Goal: Information Seeking & Learning: Learn about a topic

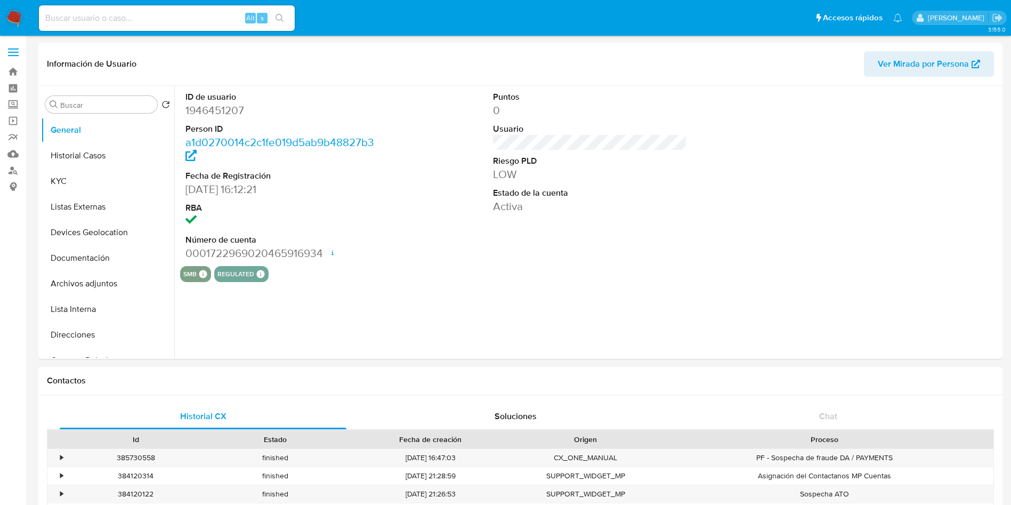
select select "10"
click at [162, 16] on input at bounding box center [167, 18] width 256 height 14
paste input "72180002337658754"
type input "72180002337658754"
click at [11, 103] on label "Screening" at bounding box center [63, 104] width 127 height 17
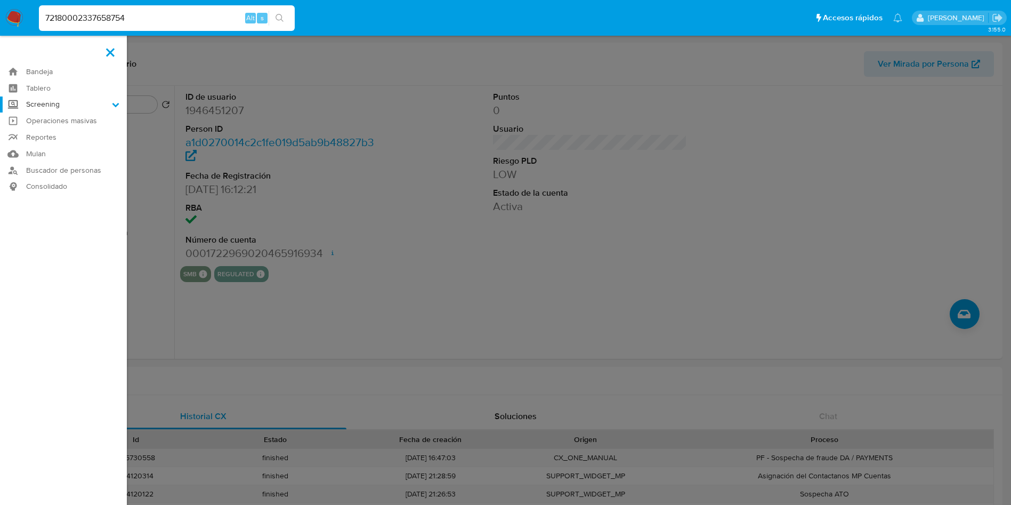
click at [0, 0] on input "Screening" at bounding box center [0, 0] width 0 height 0
click at [62, 143] on link "Herramientas" at bounding box center [63, 146] width 127 height 13
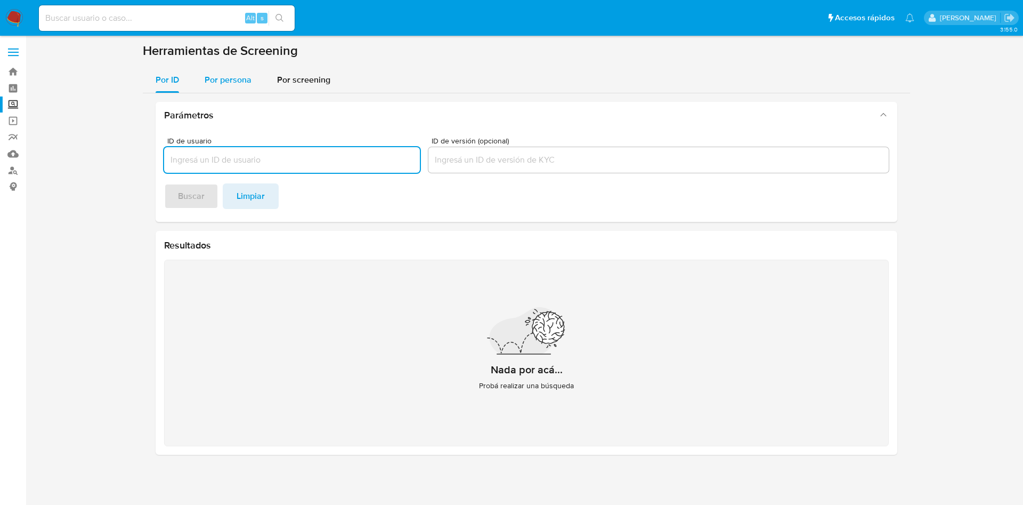
click at [228, 80] on span "Por persona" at bounding box center [228, 80] width 47 height 12
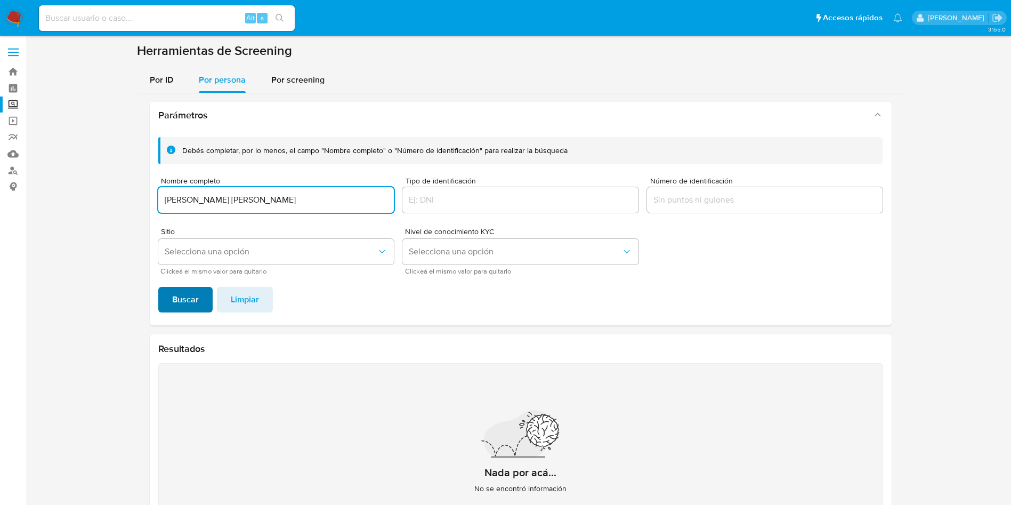
type input "TERESA AVILA ORTEGA"
click at [179, 299] on span "Buscar" at bounding box center [185, 299] width 27 height 23
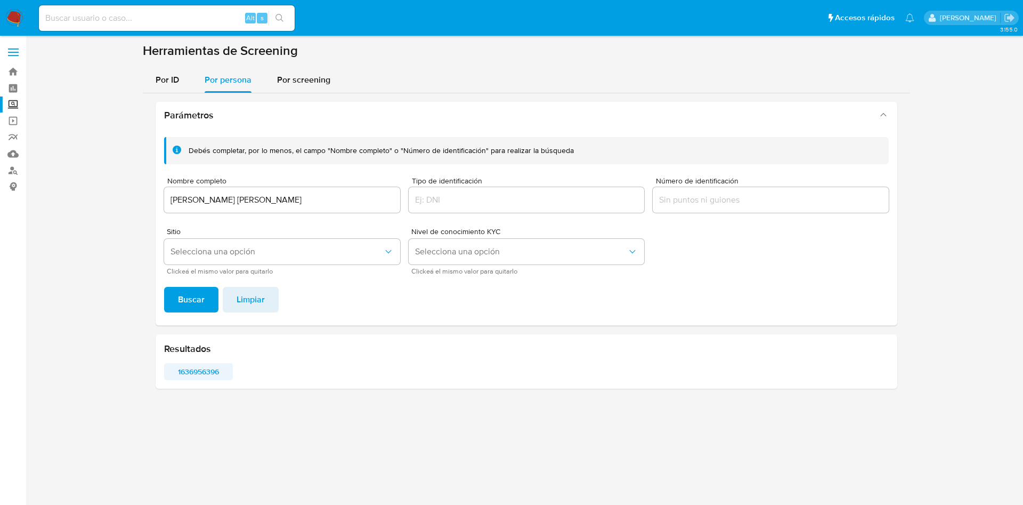
click at [192, 373] on span "1636956396" at bounding box center [199, 371] width 54 height 15
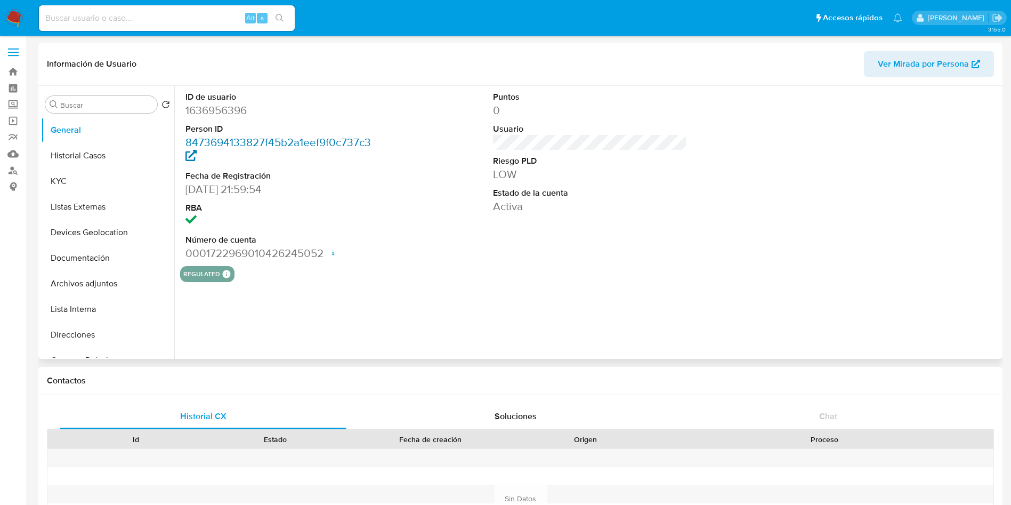
select select "10"
click at [577, 306] on div "ID de usuario 1636956396 Person ID 8473694133827f45b2a1eef9f0c737c3 Fecha de Re…" at bounding box center [586, 222] width 825 height 273
click at [209, 110] on dd "1636956396" at bounding box center [282, 110] width 194 height 15
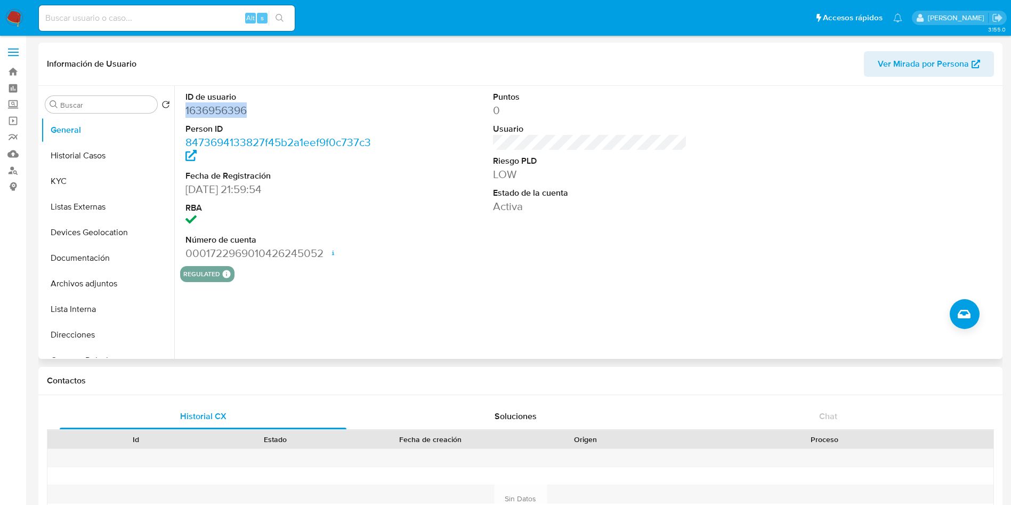
copy dd "1636956396"
click at [647, 348] on div "ID de usuario 1636956396 Person ID 8473694133827f45b2a1eef9f0c737c3 Fecha de Re…" at bounding box center [586, 222] width 825 height 273
click at [63, 147] on button "Historial Casos" at bounding box center [103, 156] width 125 height 26
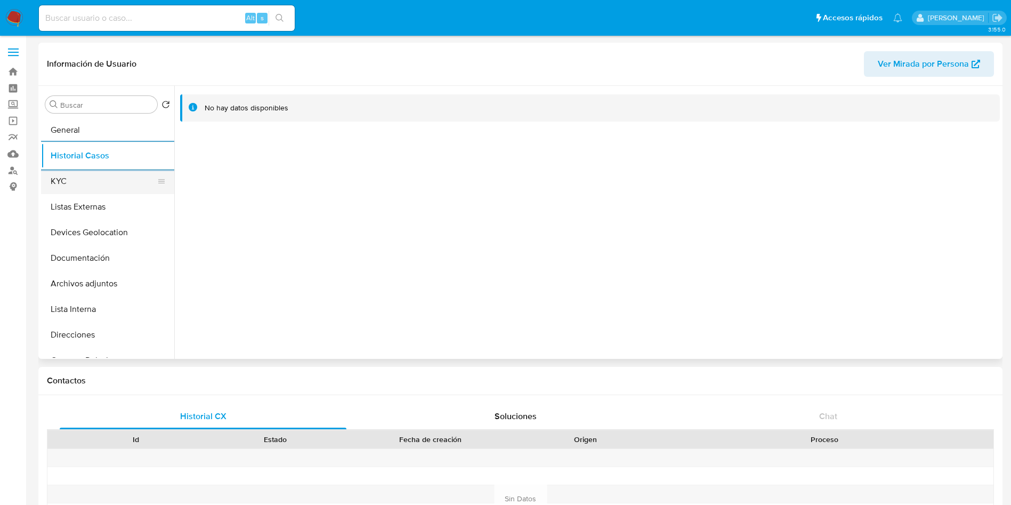
click at [71, 177] on button "KYC" at bounding box center [103, 181] width 125 height 26
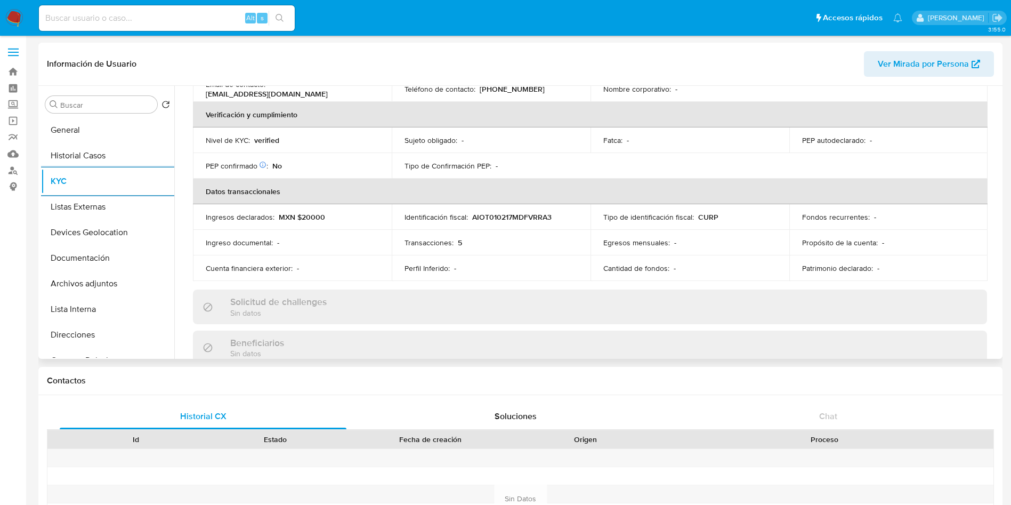
scroll to position [400, 0]
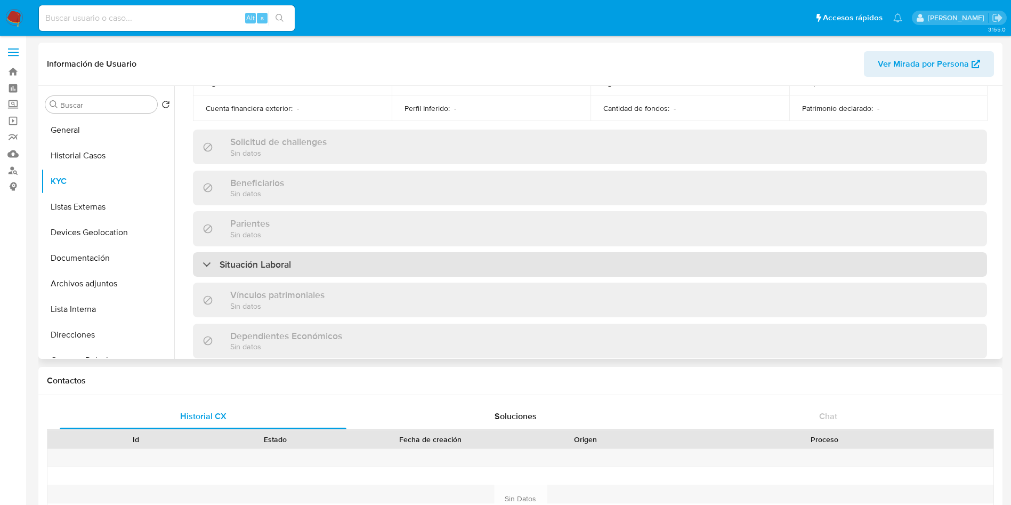
click at [288, 261] on h3 "Situación Laboral" at bounding box center [255, 264] width 71 height 12
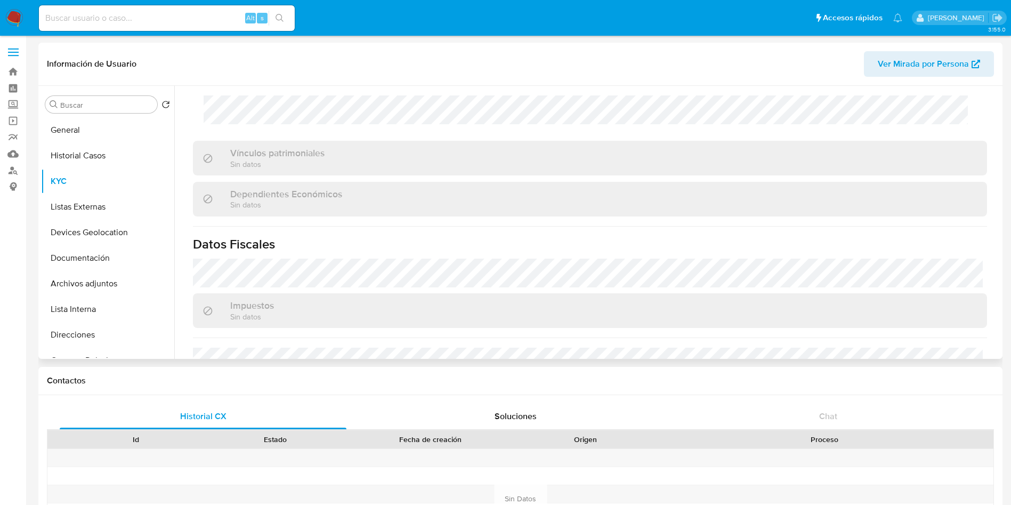
scroll to position [799, 0]
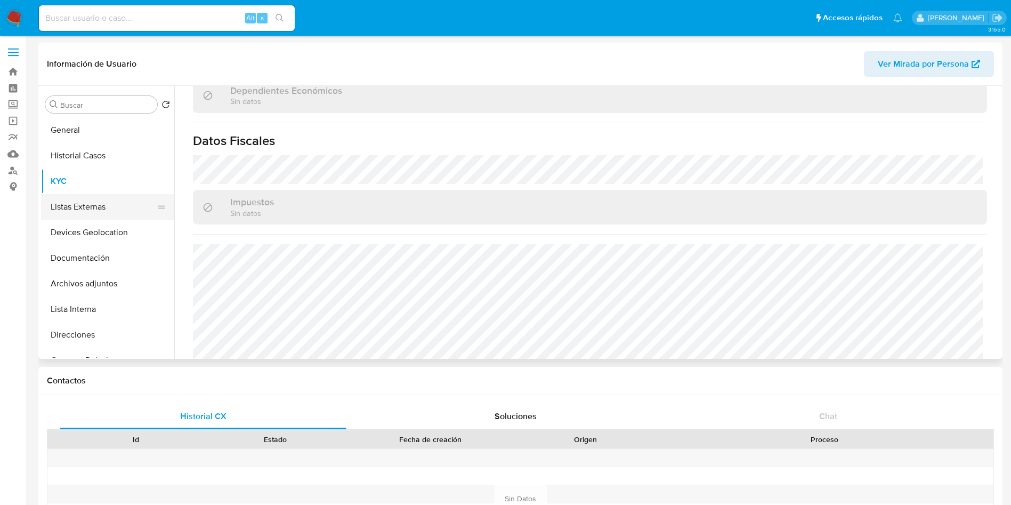
click at [66, 208] on button "Listas Externas" at bounding box center [103, 207] width 125 height 26
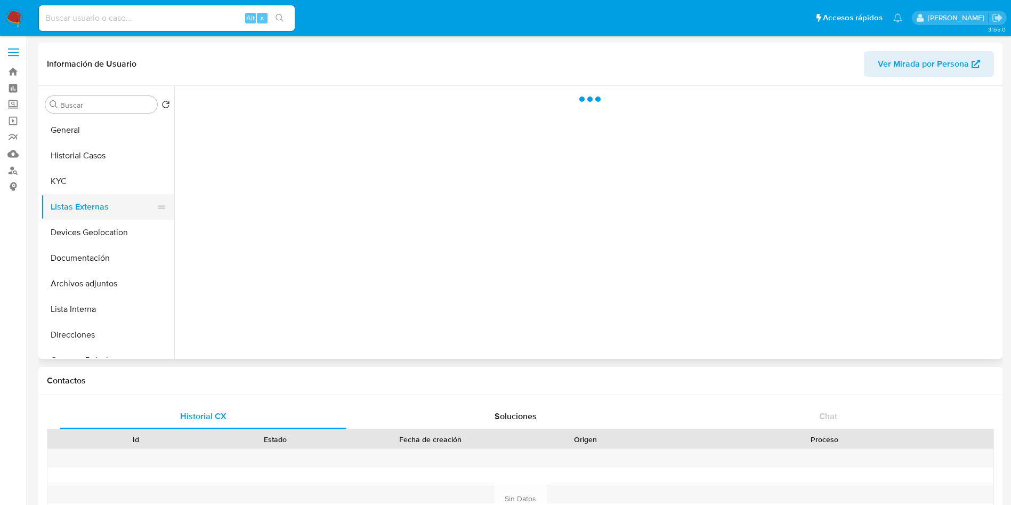
scroll to position [0, 0]
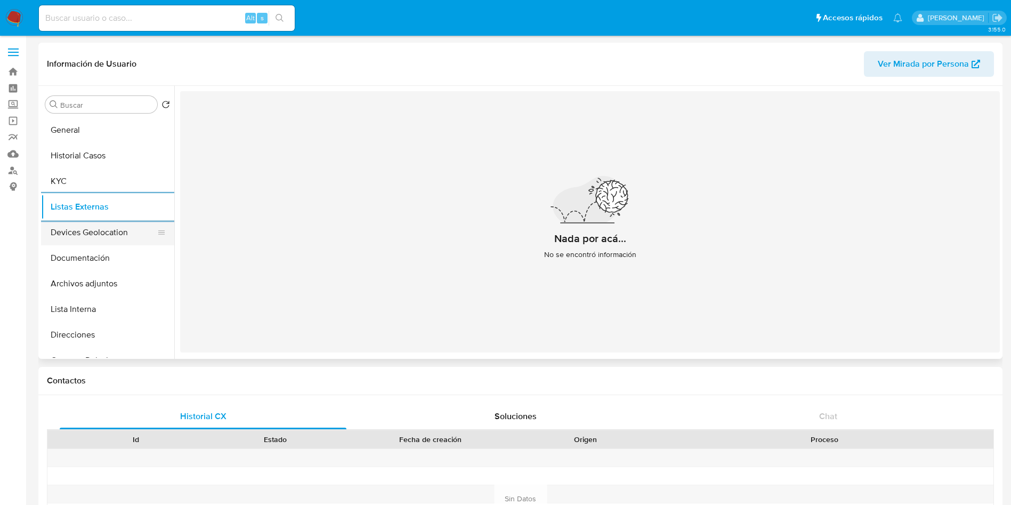
click at [118, 234] on button "Devices Geolocation" at bounding box center [103, 233] width 125 height 26
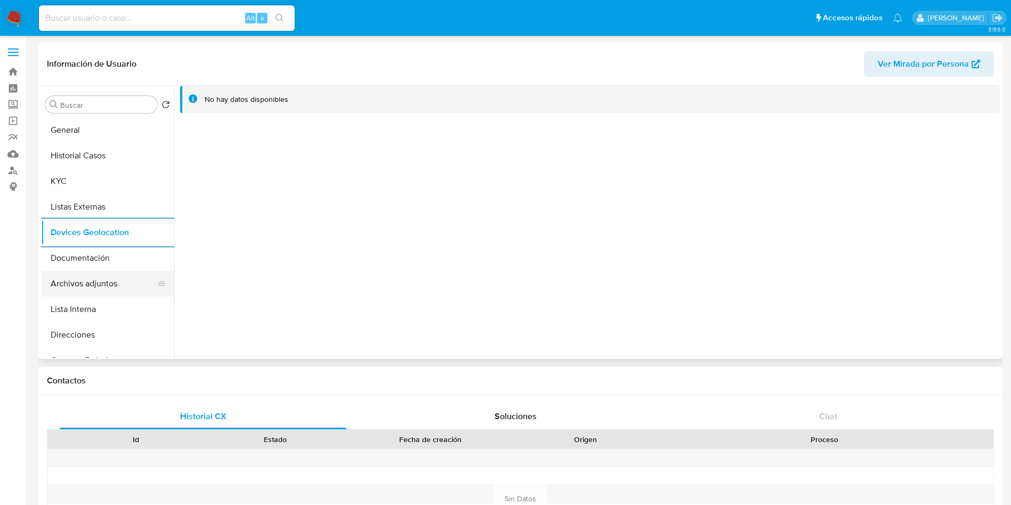
click at [108, 271] on button "Archivos adjuntos" at bounding box center [103, 284] width 125 height 26
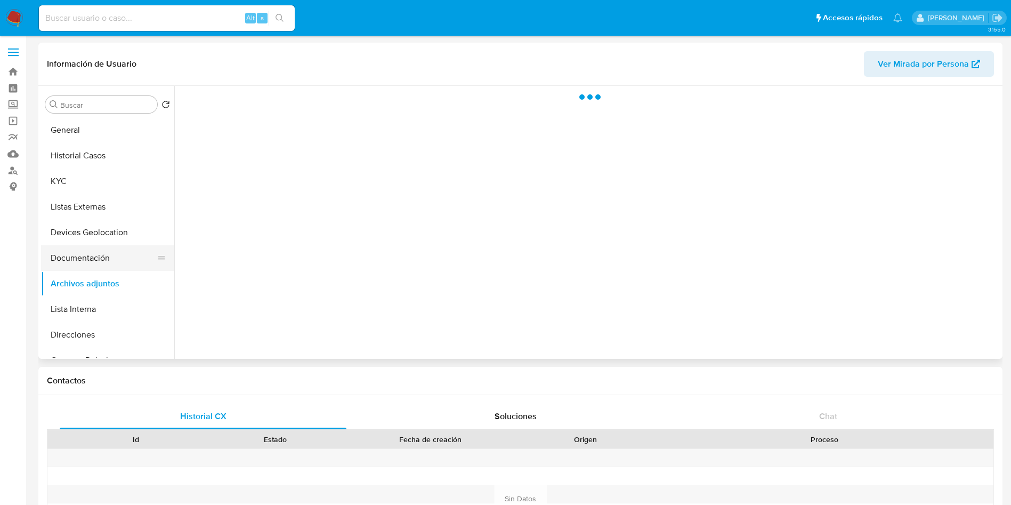
click at [111, 264] on button "Documentación" at bounding box center [103, 258] width 125 height 26
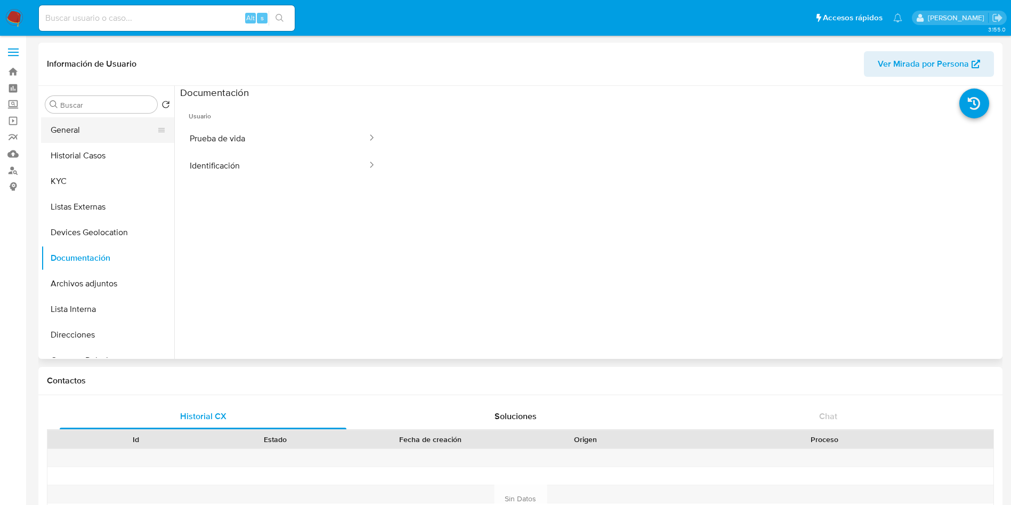
click at [110, 132] on button "General" at bounding box center [103, 130] width 125 height 26
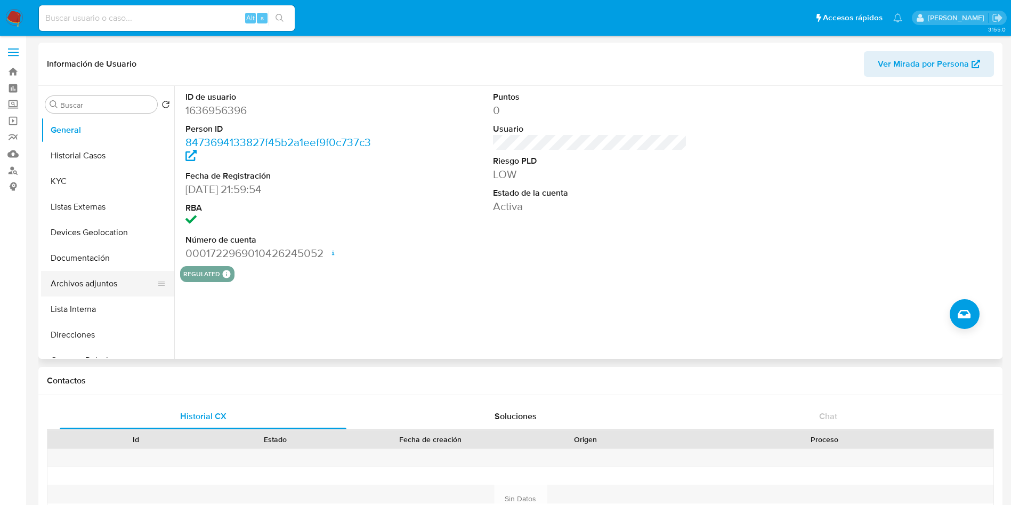
click at [96, 279] on button "Archivos adjuntos" at bounding box center [103, 284] width 125 height 26
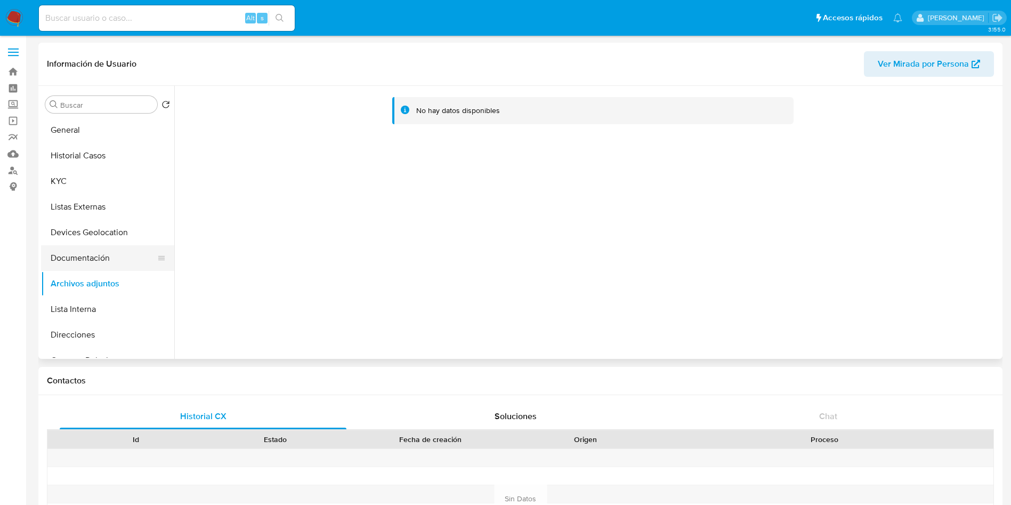
click at [93, 266] on button "Documentación" at bounding box center [103, 258] width 125 height 26
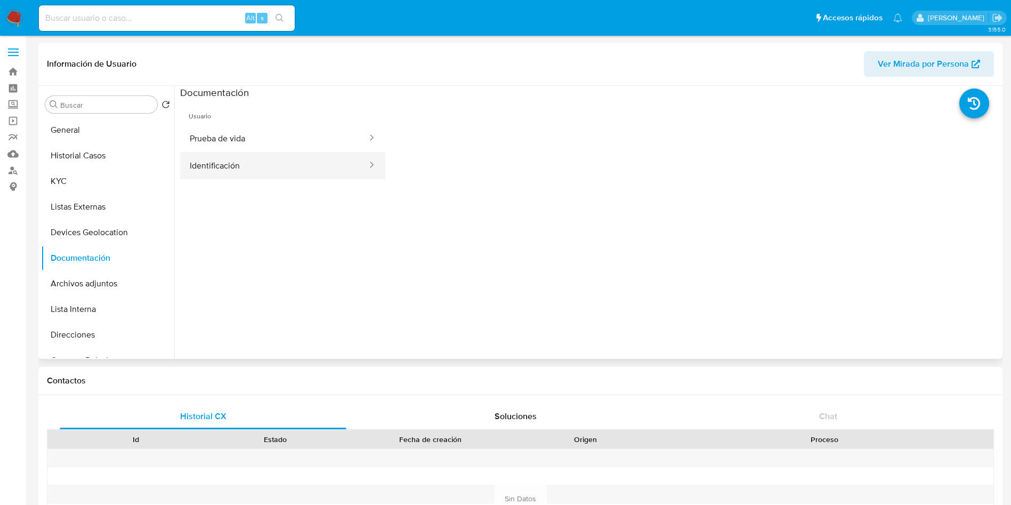
click at [260, 163] on button "Identificación" at bounding box center [274, 165] width 188 height 27
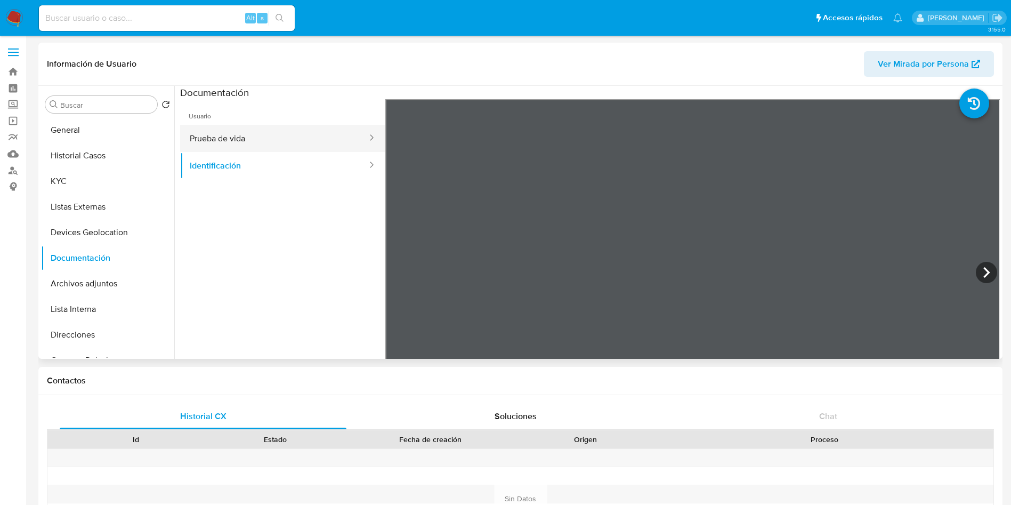
click at [271, 137] on button "Prueba de vida" at bounding box center [274, 138] width 188 height 27
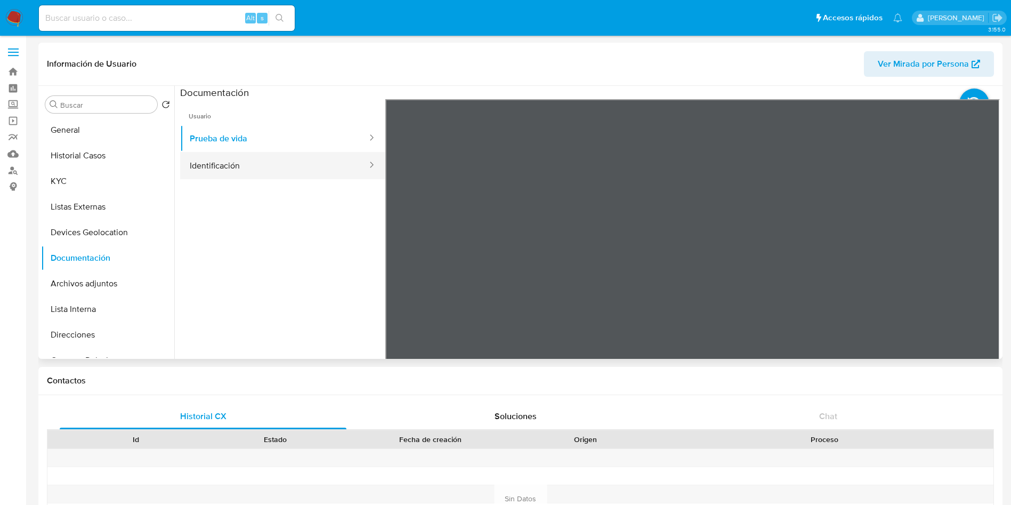
click at [318, 166] on button "Identificación" at bounding box center [274, 165] width 188 height 27
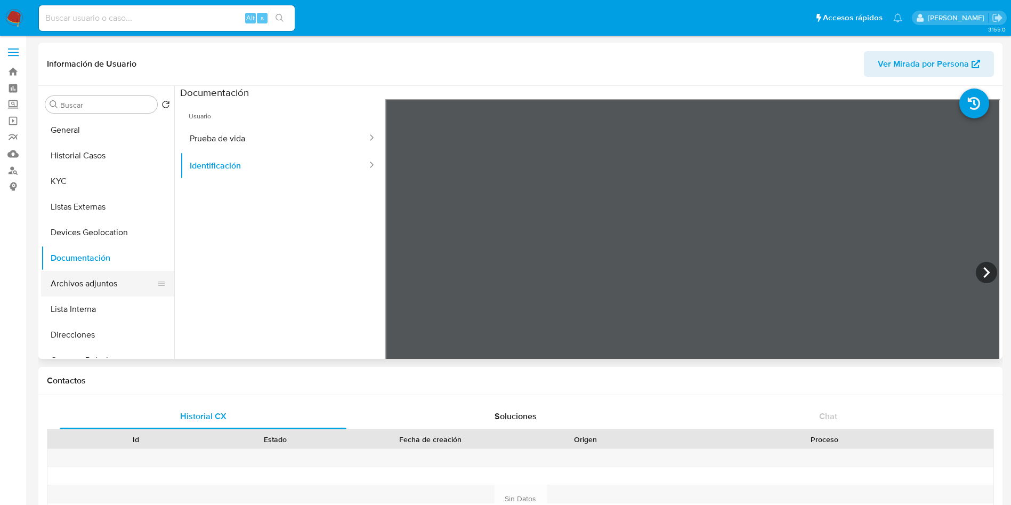
click at [105, 286] on button "Archivos adjuntos" at bounding box center [103, 284] width 125 height 26
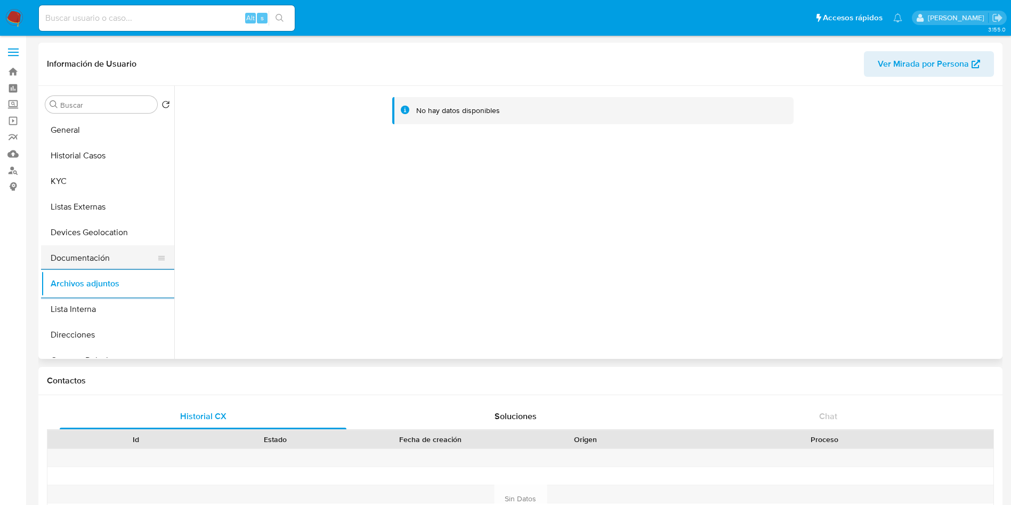
click at [99, 261] on button "Documentación" at bounding box center [103, 258] width 125 height 26
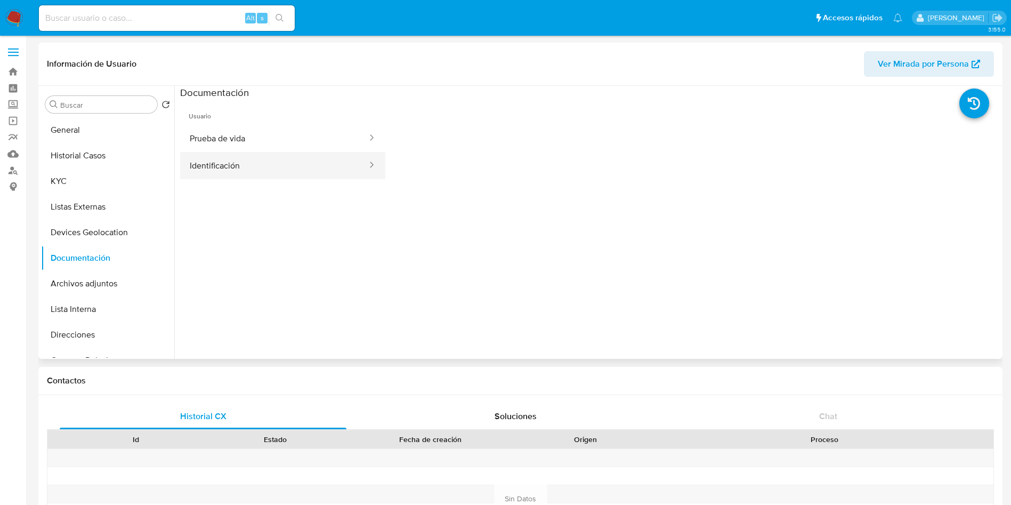
click at [306, 166] on button "Identificación" at bounding box center [274, 165] width 188 height 27
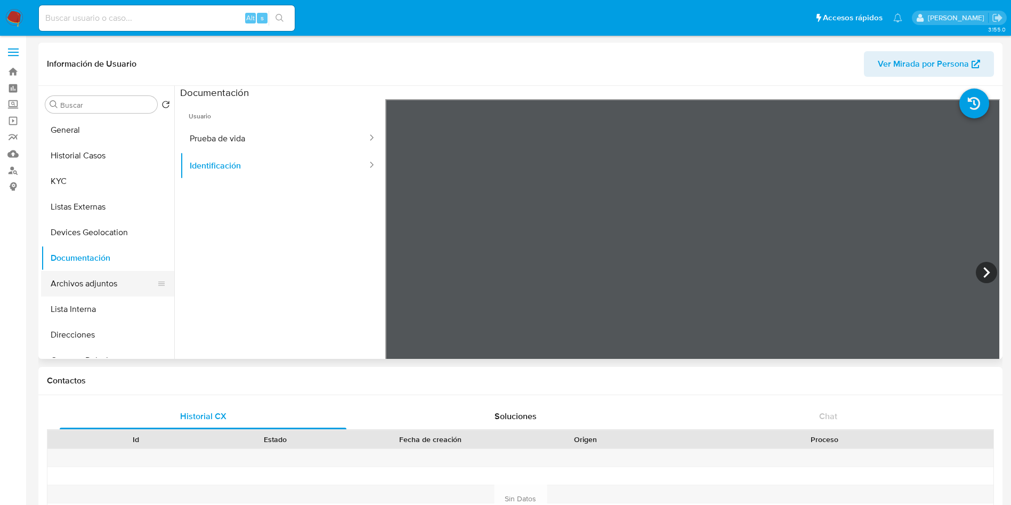
click at [110, 277] on button "Archivos adjuntos" at bounding box center [103, 284] width 125 height 26
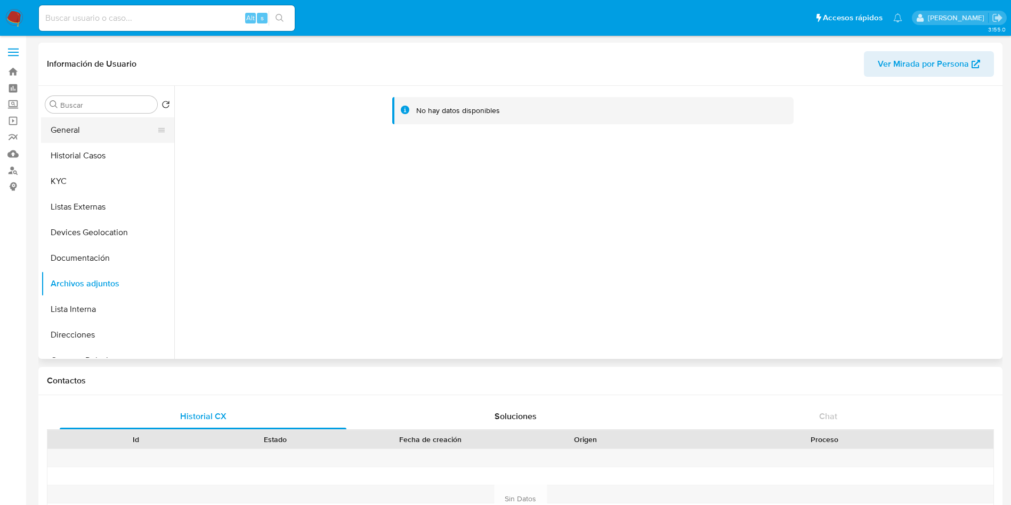
click at [112, 131] on button "General" at bounding box center [103, 130] width 125 height 26
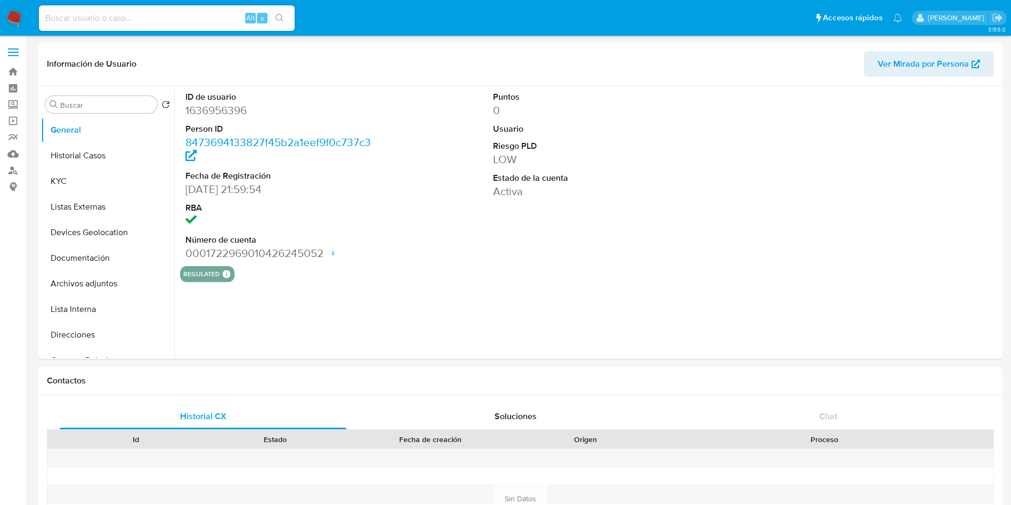
select select "10"
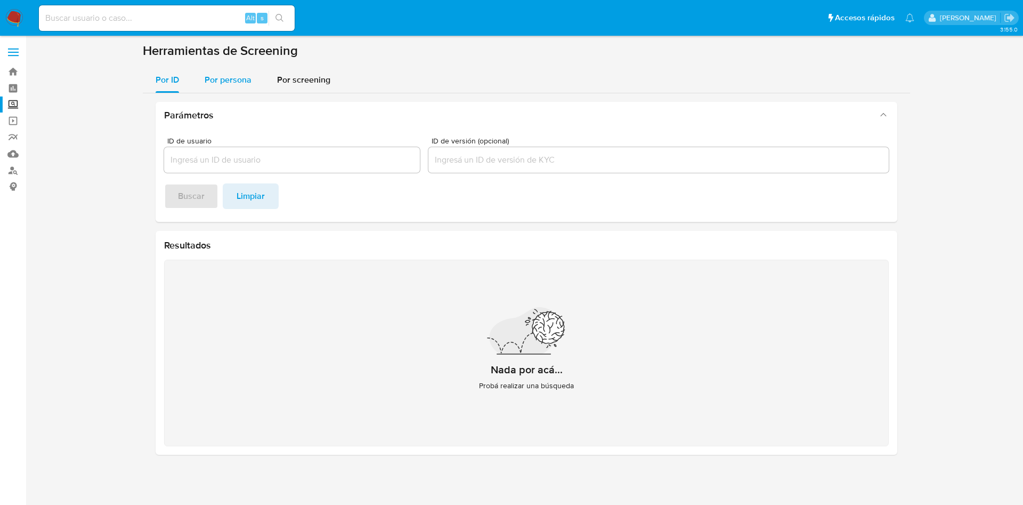
click at [243, 72] on div "Por persona" at bounding box center [228, 80] width 47 height 26
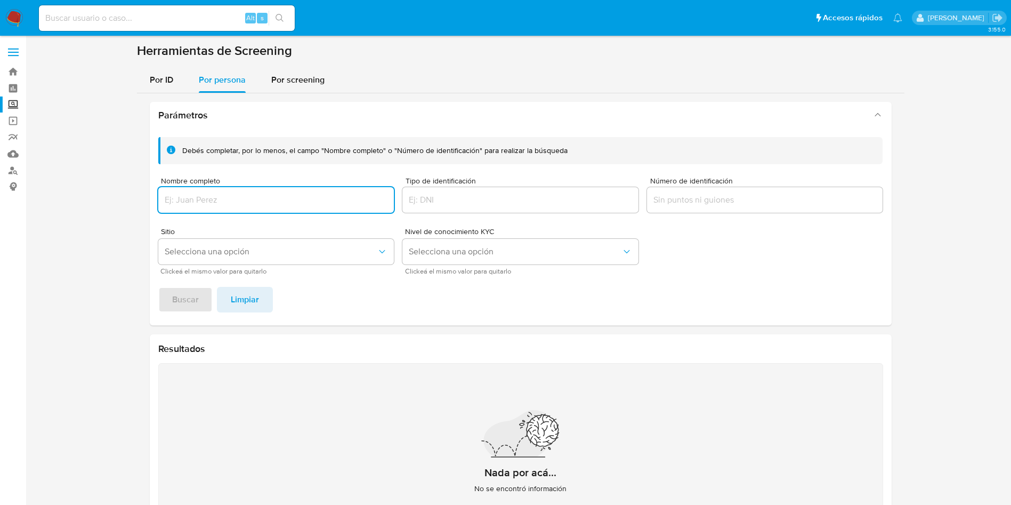
click at [287, 204] on input "Nombre completo" at bounding box center [276, 200] width 236 height 14
type input "TAPIA PINEDA LUIS MIGUEL"
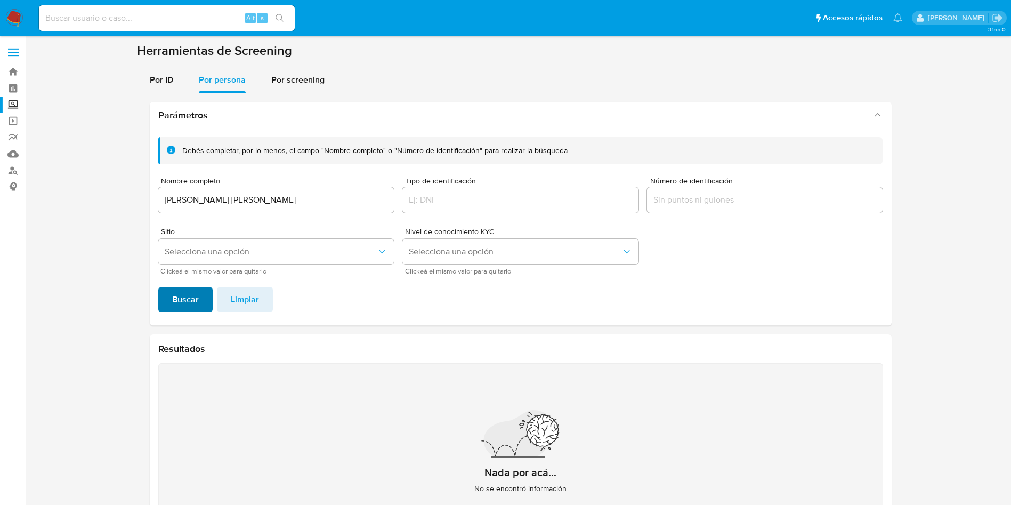
click at [175, 291] on span "Buscar" at bounding box center [185, 299] width 27 height 23
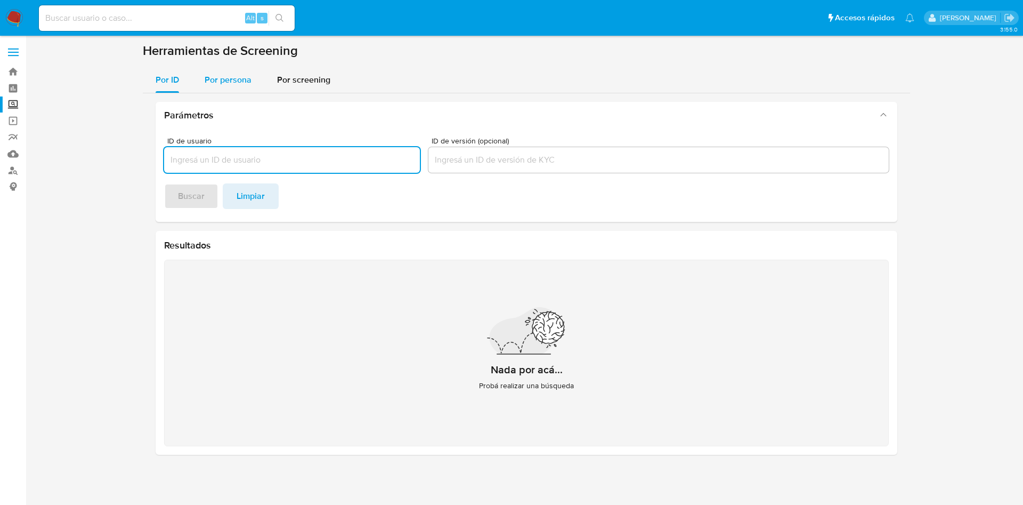
click at [220, 78] on span "Por persona" at bounding box center [228, 80] width 47 height 12
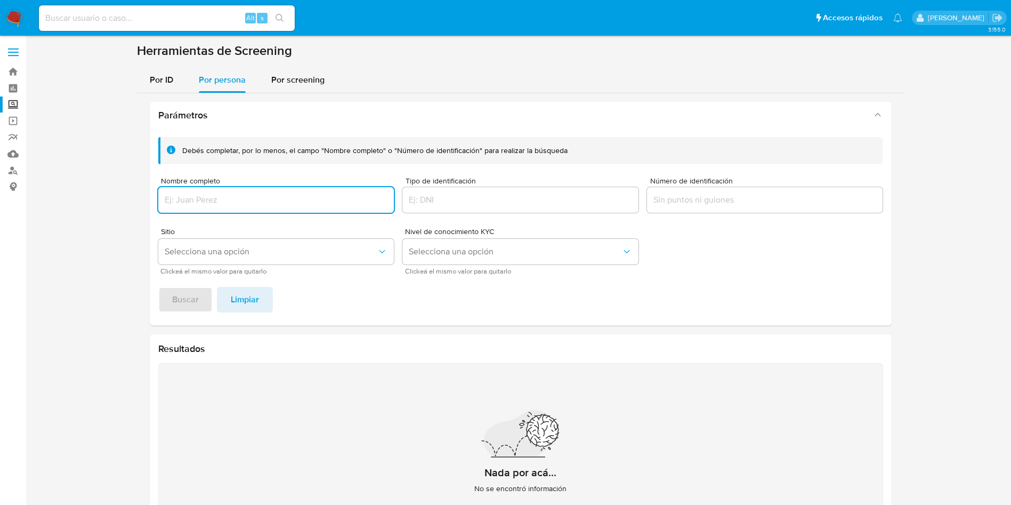
click at [264, 202] on input "Nombre completo" at bounding box center [276, 200] width 236 height 14
type input "[PERSON_NAME] [PERSON_NAME]"
click at [174, 295] on span "Buscar" at bounding box center [185, 299] width 27 height 23
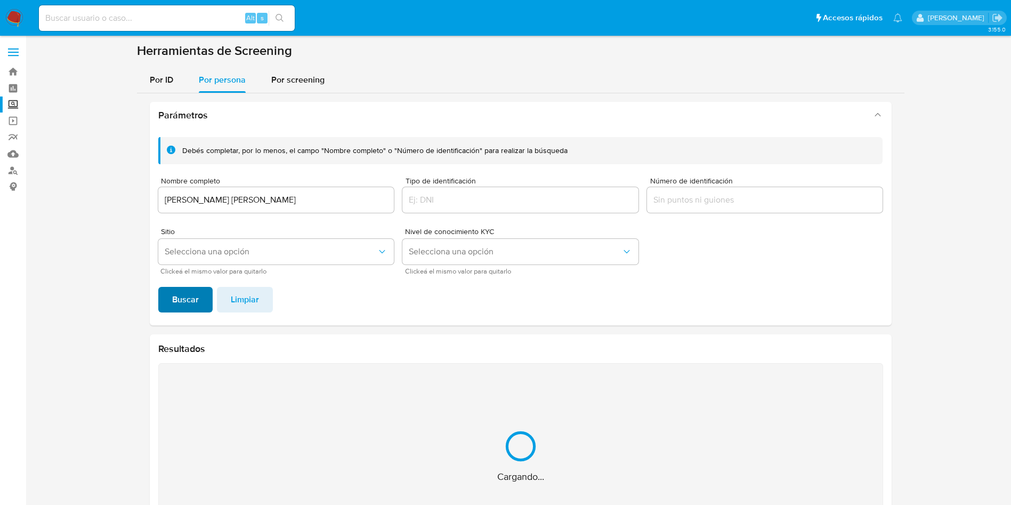
scroll to position [69, 0]
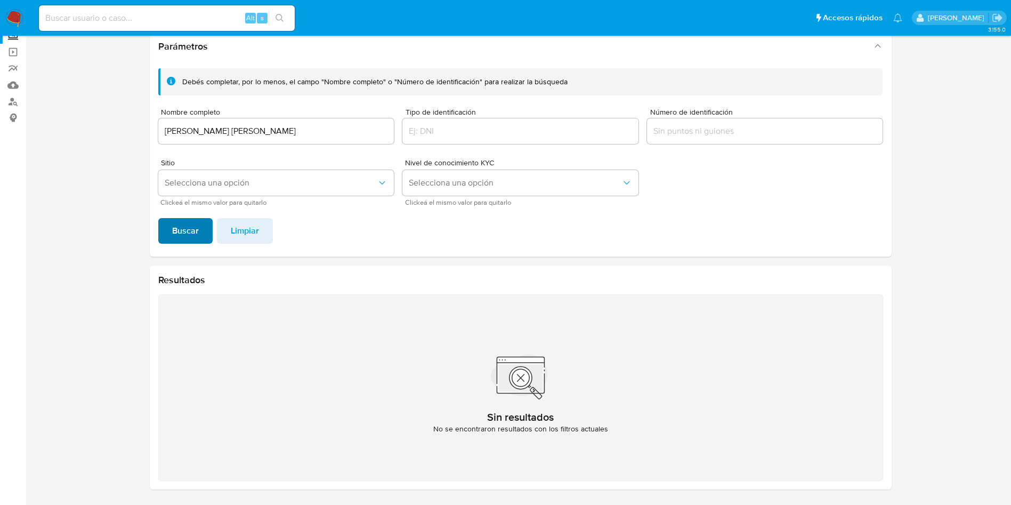
click at [177, 237] on span "Buscar" at bounding box center [185, 230] width 27 height 23
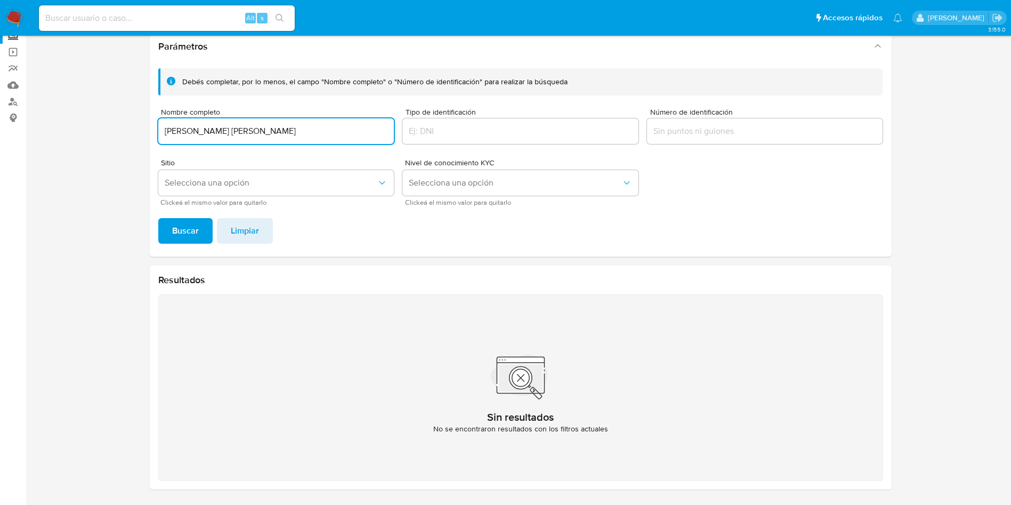
drag, startPoint x: 317, startPoint y: 129, endPoint x: 89, endPoint y: 113, distance: 228.1
click at [89, 113] on section at bounding box center [520, 236] width 964 height 524
click at [87, 110] on section at bounding box center [520, 236] width 964 height 524
drag, startPoint x: 316, startPoint y: 129, endPoint x: 236, endPoint y: 145, distance: 81.9
click at [161, 125] on input "HILARIO FERNANDO JIMENEZ REYES" at bounding box center [276, 131] width 236 height 14
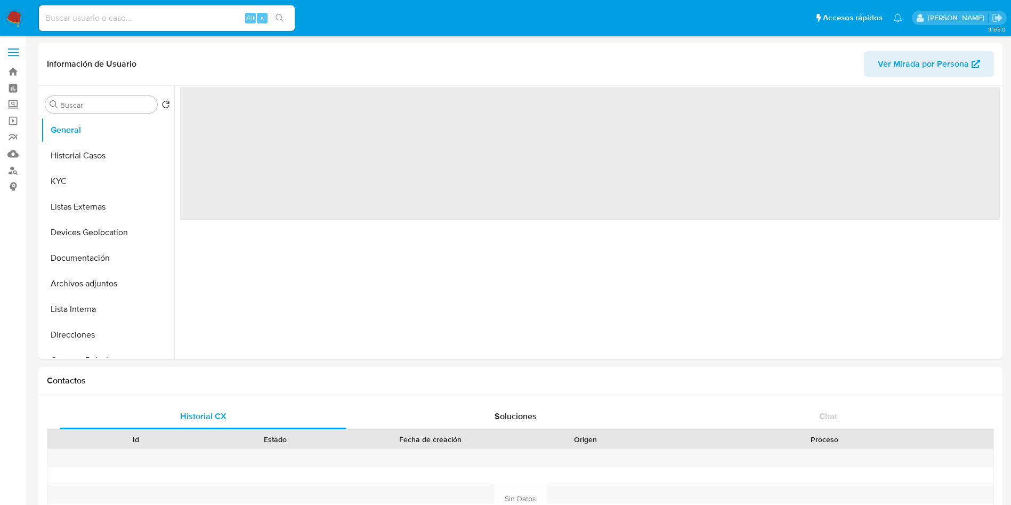
click at [160, 14] on input at bounding box center [167, 18] width 256 height 14
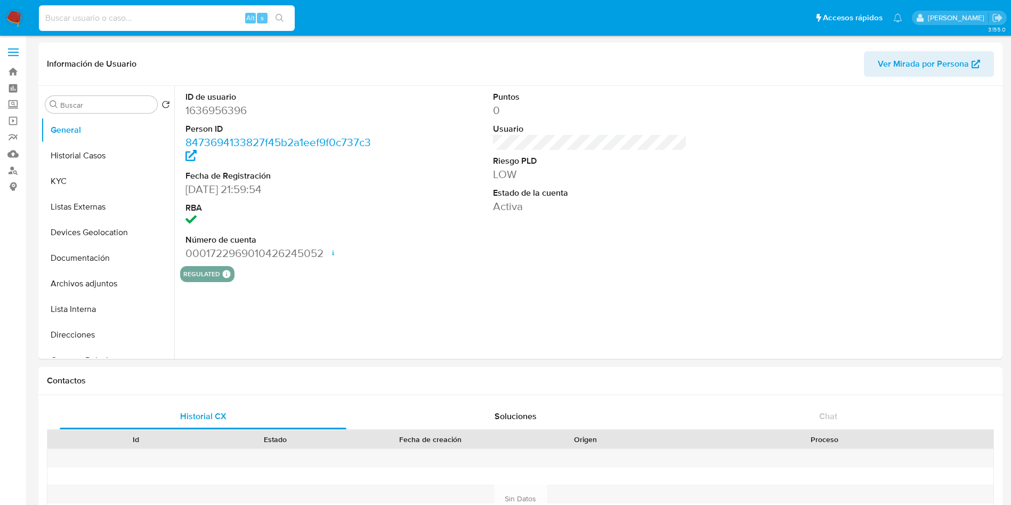
paste input "1946451207"
type input "1946451207"
select select "10"
type input "1946451207"
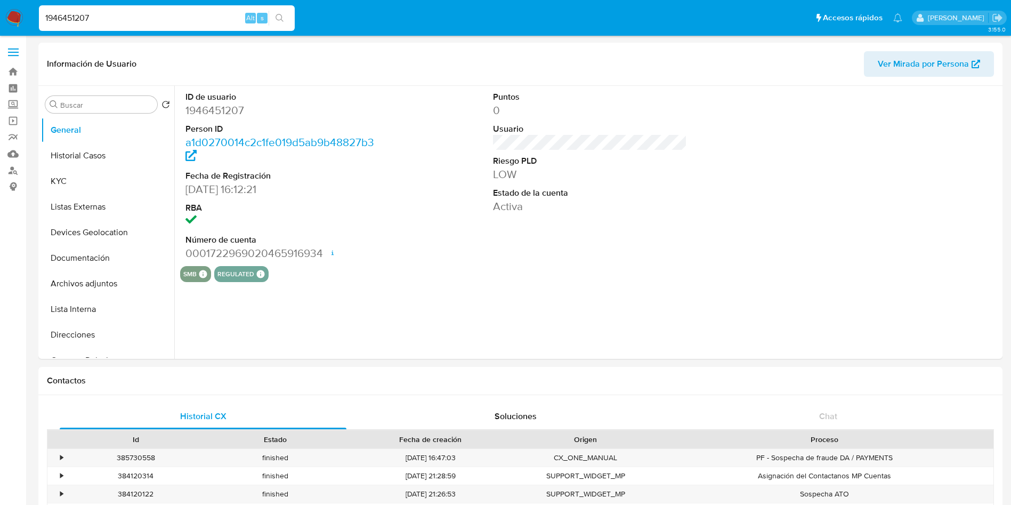
select select "10"
click at [83, 163] on button "Historial Casos" at bounding box center [103, 156] width 125 height 26
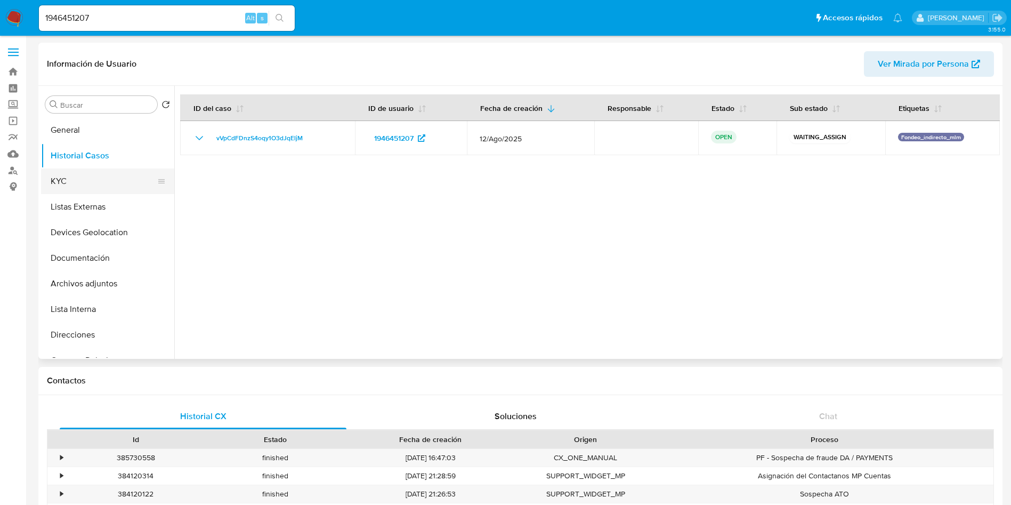
click at [77, 175] on button "KYC" at bounding box center [103, 181] width 125 height 26
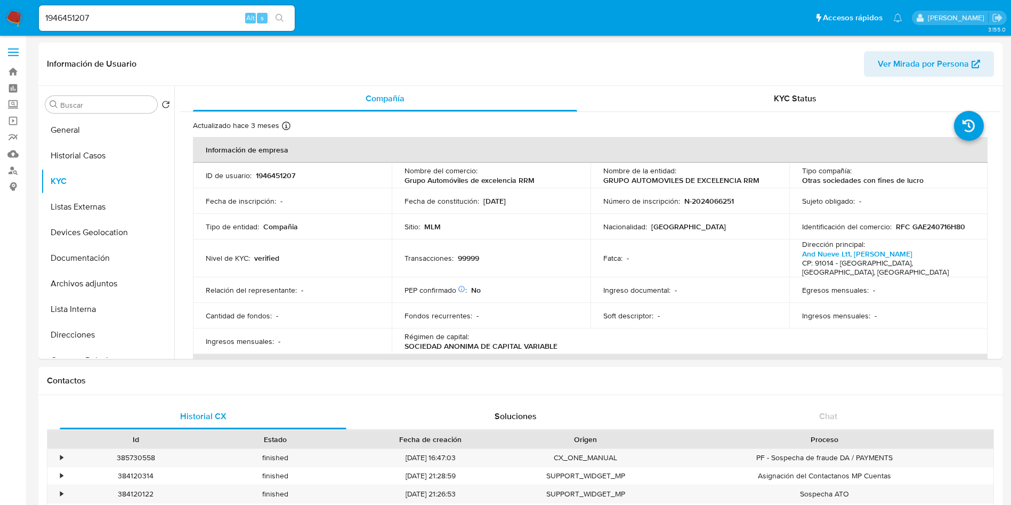
drag, startPoint x: 129, startPoint y: 13, endPoint x: 147, endPoint y: 19, distance: 18.7
click at [131, 15] on input "1946451207" at bounding box center [167, 18] width 256 height 14
drag, startPoint x: 151, startPoint y: 17, endPoint x: 223, endPoint y: 58, distance: 82.5
click at [2, 19] on nav "Pausado Ver notificaciones 1946451207 Alt s Accesos rápidos Presiona las siguie…" at bounding box center [505, 18] width 1011 height 36
paste input "643870106"
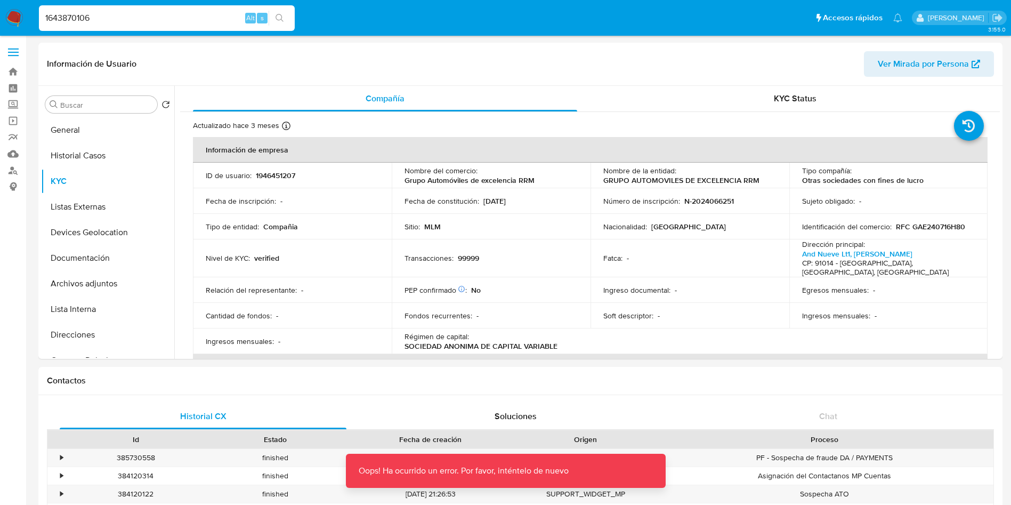
click at [160, 19] on input "1643870106" at bounding box center [167, 18] width 256 height 14
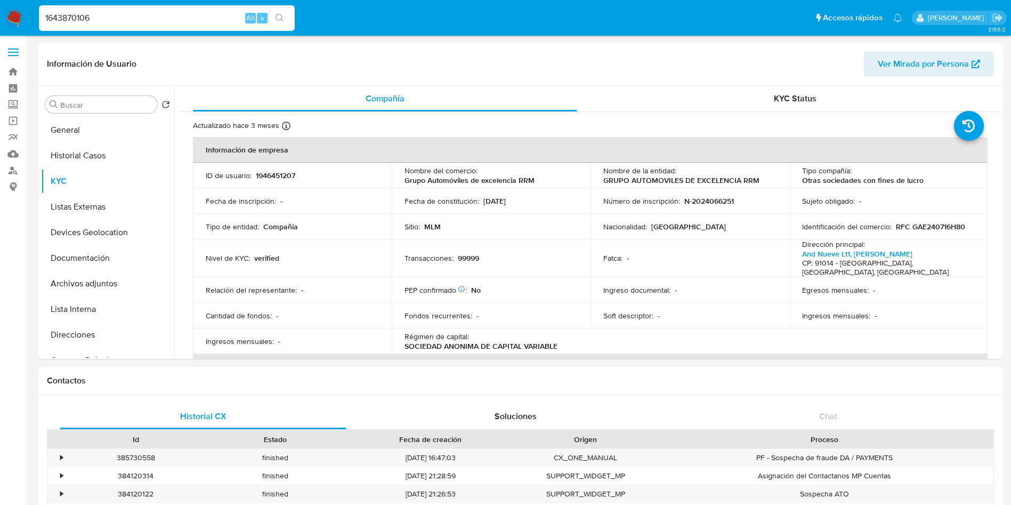
drag, startPoint x: 177, startPoint y: 15, endPoint x: 134, endPoint y: 27, distance: 44.1
click at [0, 5] on nav "Pausado Ver notificaciones 1643870106 Alt s Accesos rápidos Presiona las siguie…" at bounding box center [505, 18] width 1011 height 36
drag, startPoint x: 104, startPoint y: 14, endPoint x: 0, endPoint y: -32, distance: 113.6
paste input "946451207"
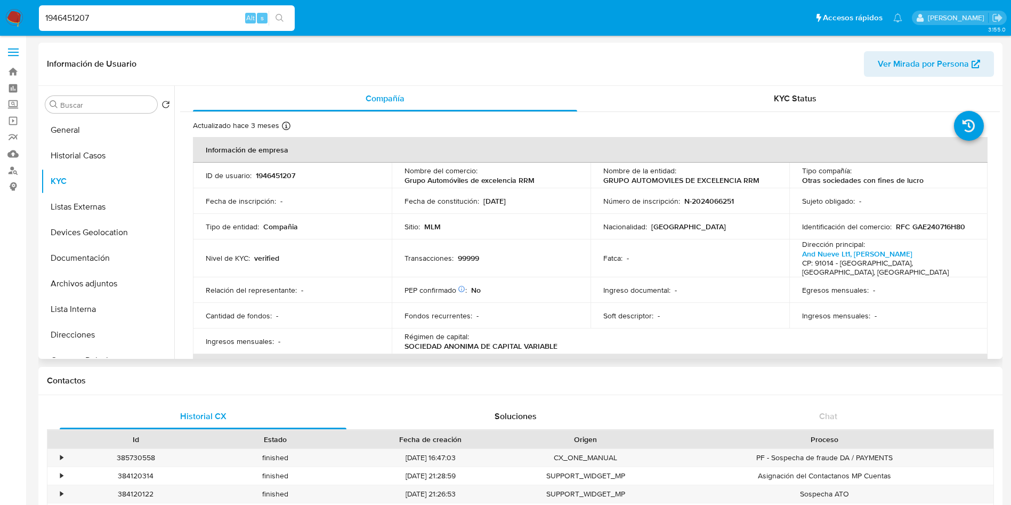
type input "1946451207"
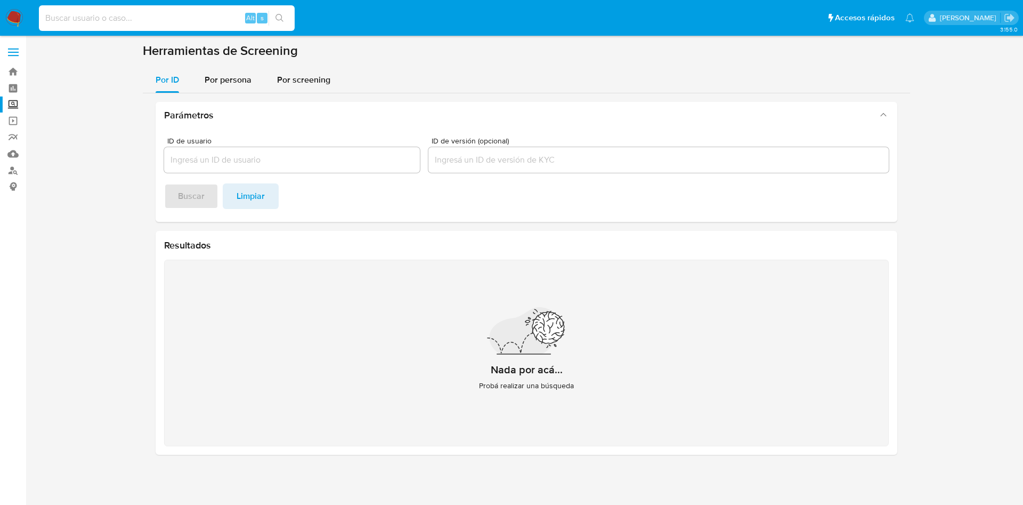
click at [146, 18] on input at bounding box center [167, 18] width 256 height 14
paste input "1643870106"
type input "1643870106"
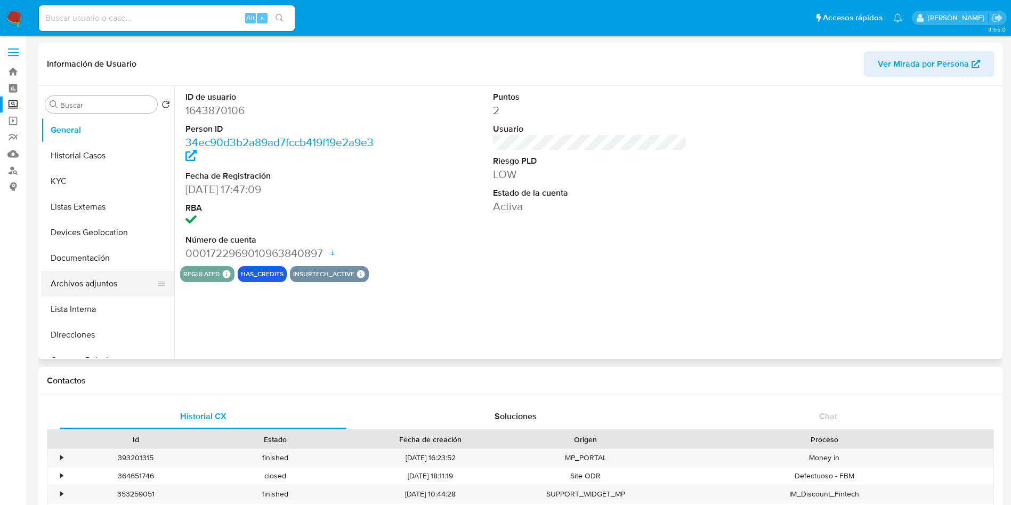
select select "10"
click at [112, 149] on button "Historial Casos" at bounding box center [103, 156] width 125 height 26
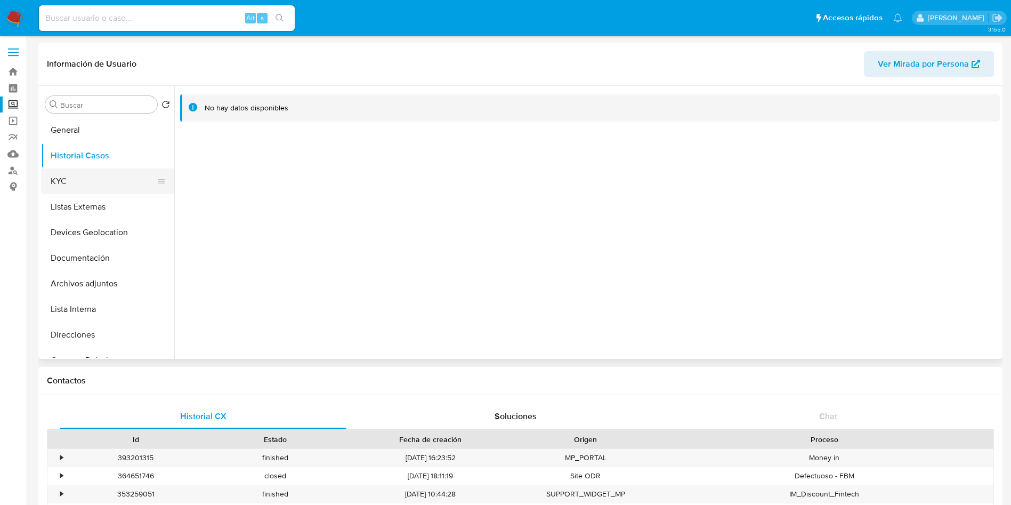
click at [88, 179] on button "KYC" at bounding box center [103, 181] width 125 height 26
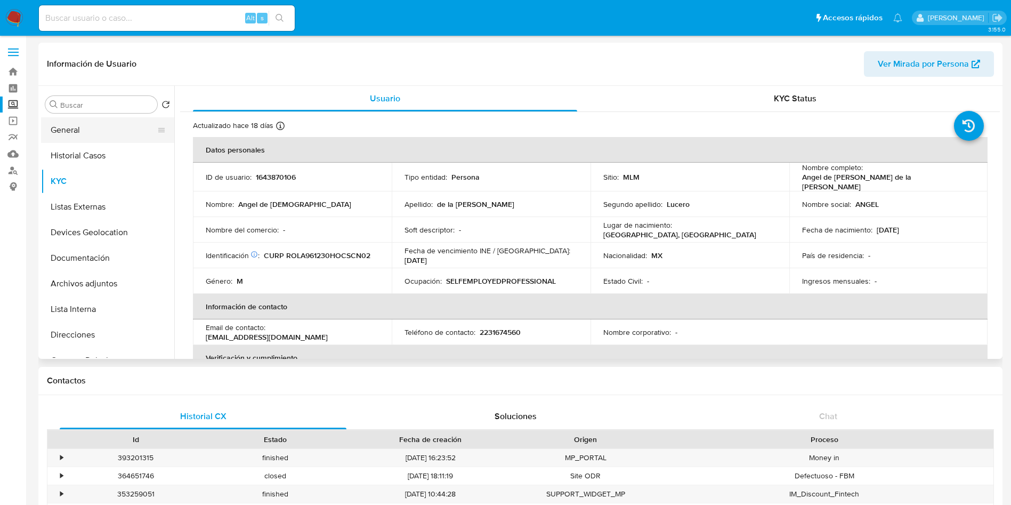
click at [94, 133] on button "General" at bounding box center [103, 130] width 125 height 26
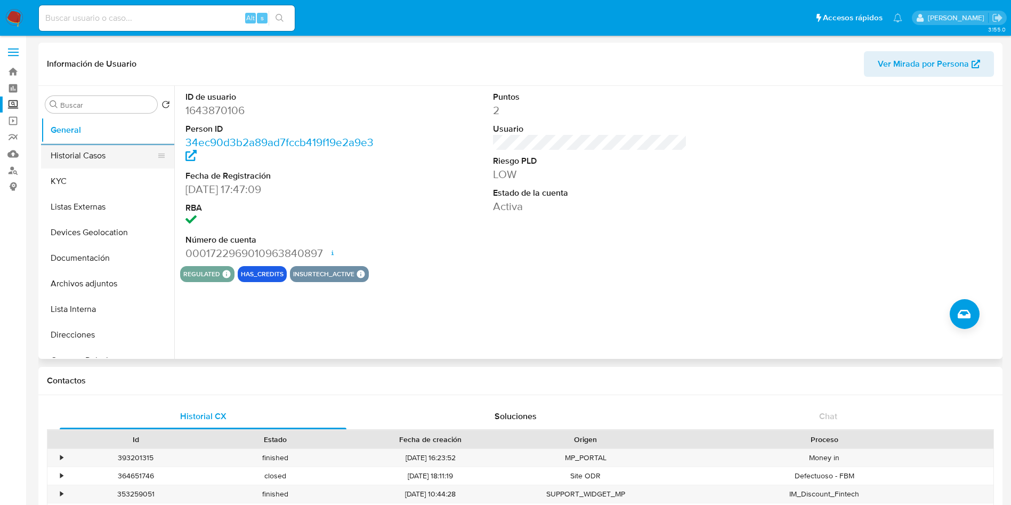
click at [100, 160] on button "Historial Casos" at bounding box center [103, 156] width 125 height 26
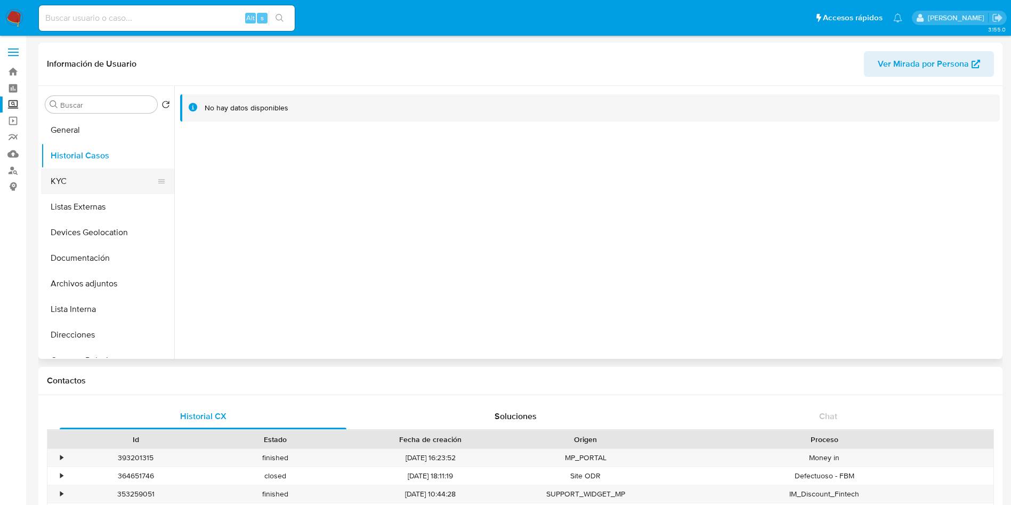
click at [99, 172] on button "KYC" at bounding box center [103, 181] width 125 height 26
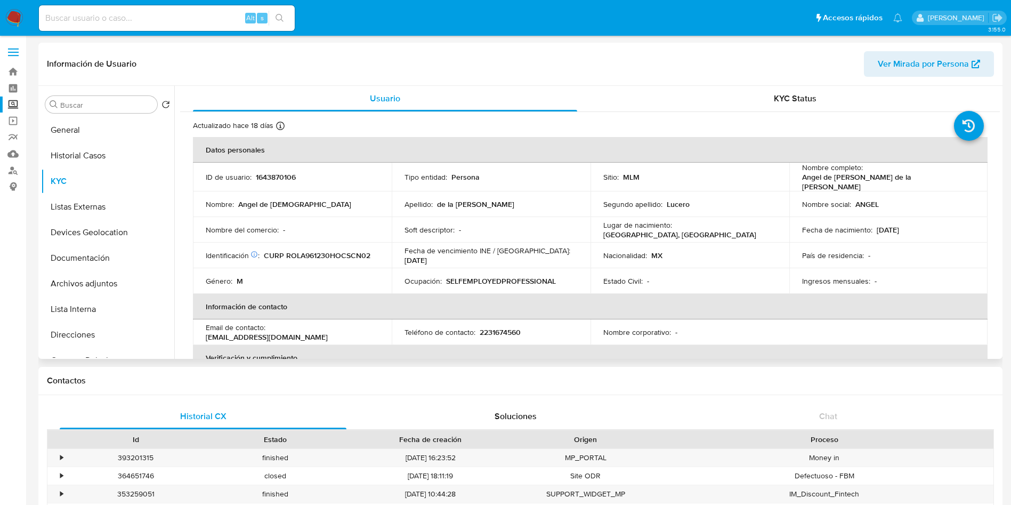
drag, startPoint x: 87, startPoint y: 210, endPoint x: 543, endPoint y: 205, distance: 455.6
click at [87, 209] on button "Listas Externas" at bounding box center [107, 207] width 133 height 26
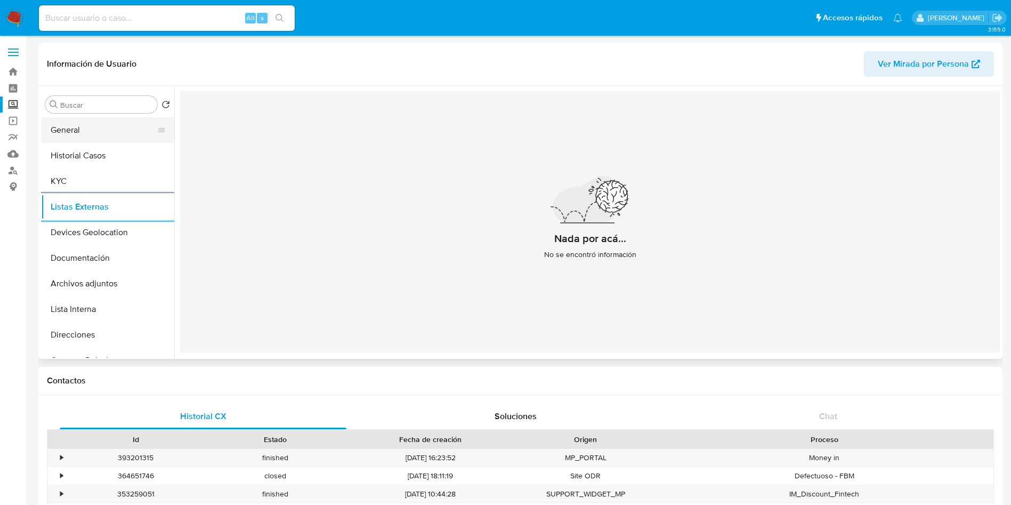
click at [69, 134] on button "General" at bounding box center [103, 130] width 125 height 26
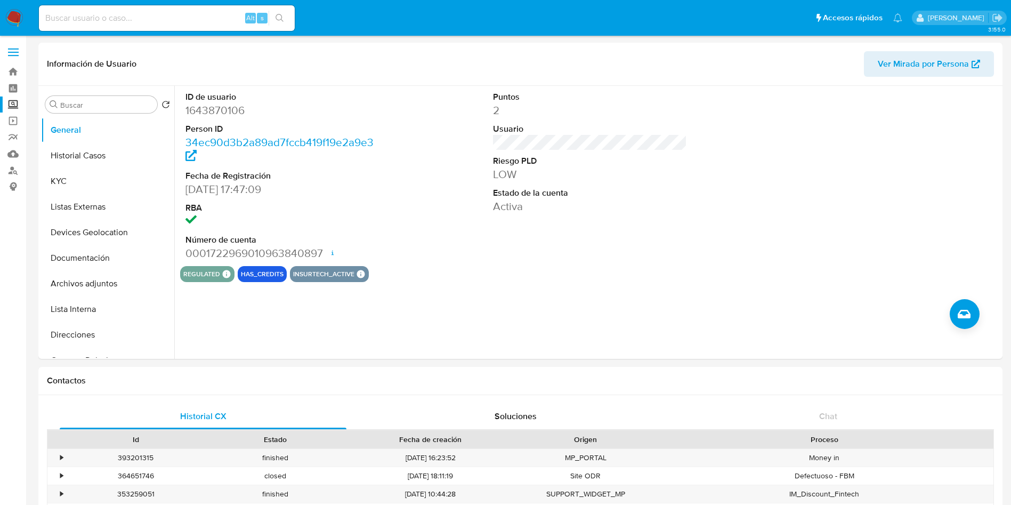
click at [164, 17] on input at bounding box center [167, 18] width 256 height 14
paste input "1946451207"
type input "1946451207"
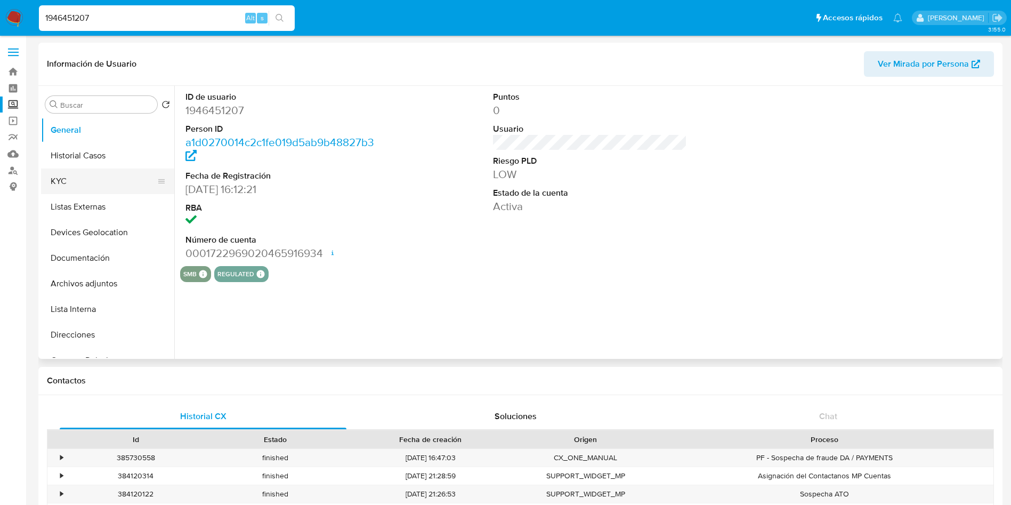
select select "10"
click at [94, 184] on button "KYC" at bounding box center [103, 181] width 125 height 26
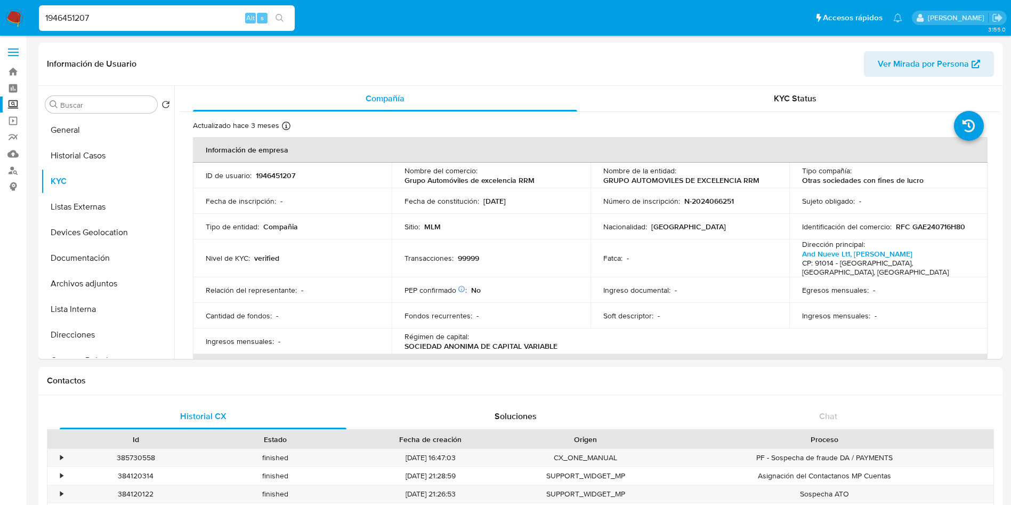
click at [106, 23] on input "1946451207" at bounding box center [167, 18] width 256 height 14
drag, startPoint x: 123, startPoint y: 19, endPoint x: 2, endPoint y: -11, distance: 124.7
paste input "474216"
type input "1474216207"
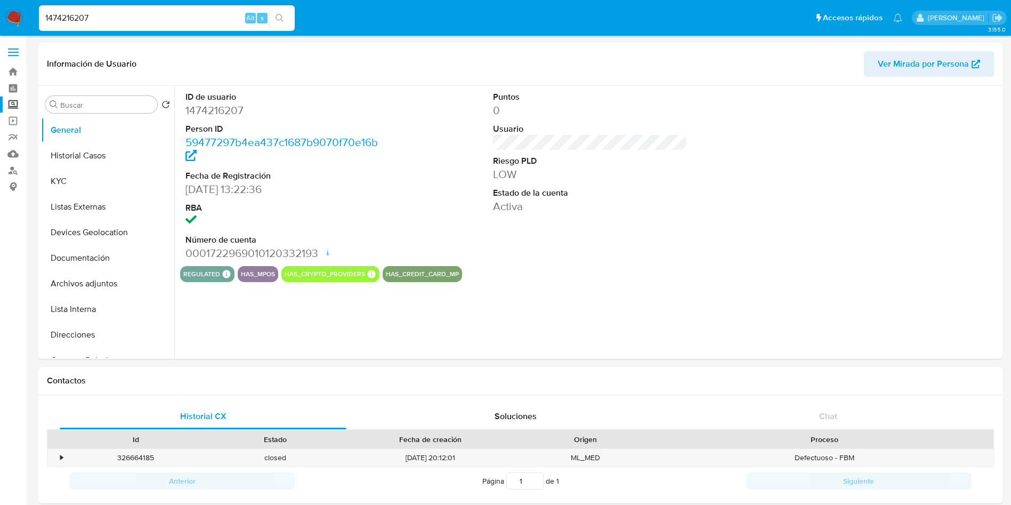
select select "10"
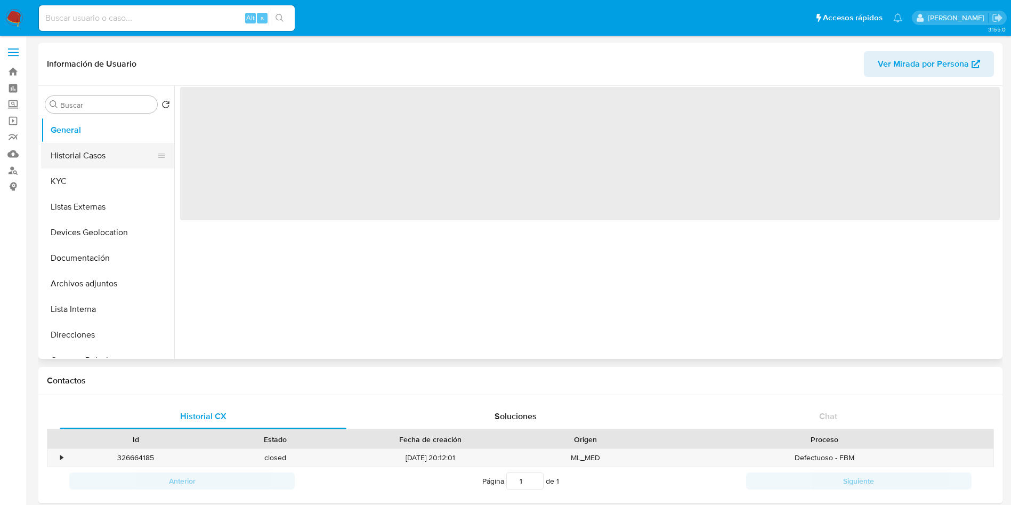
click at [93, 158] on button "Historial Casos" at bounding box center [103, 156] width 125 height 26
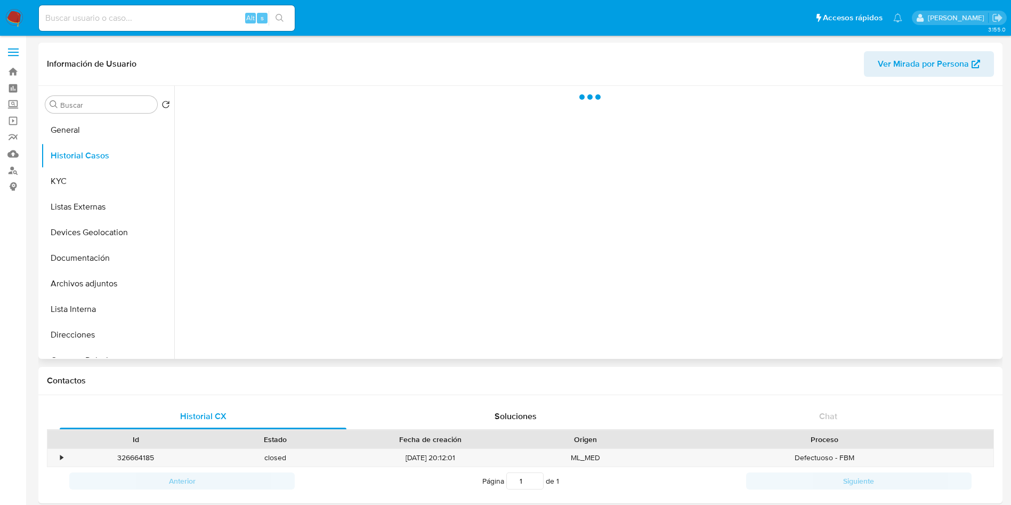
select select "10"
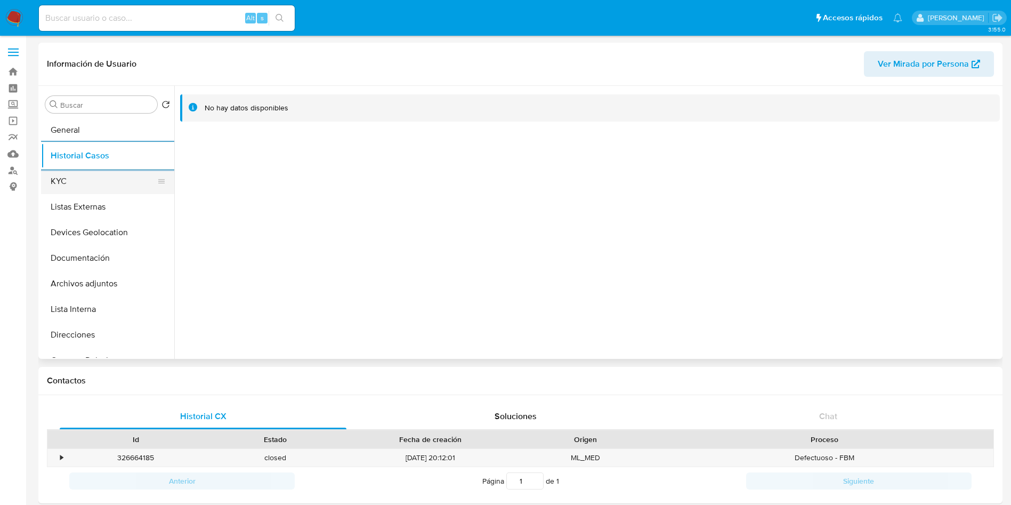
click at [87, 177] on button "KYC" at bounding box center [103, 181] width 125 height 26
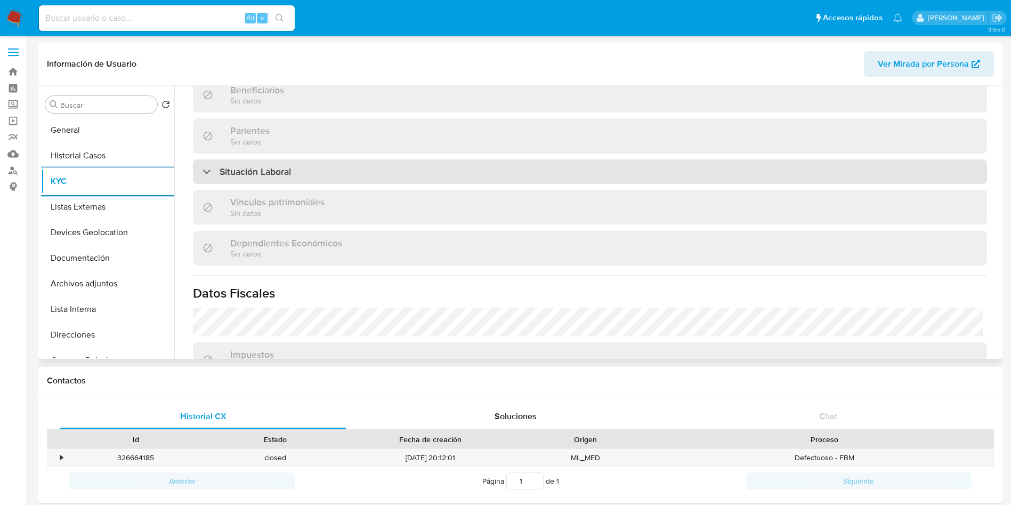
scroll to position [504, 0]
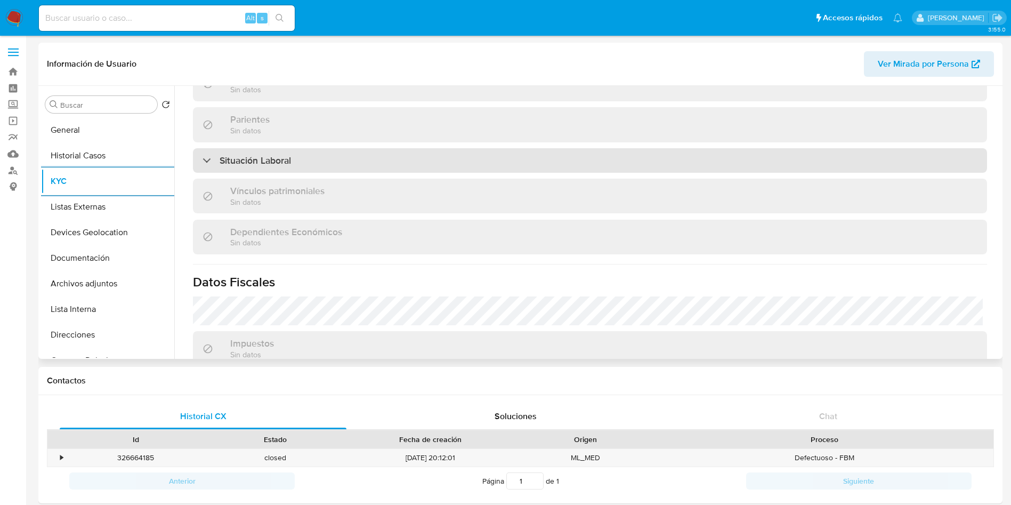
click at [661, 167] on div "Situación Laboral" at bounding box center [590, 160] width 794 height 25
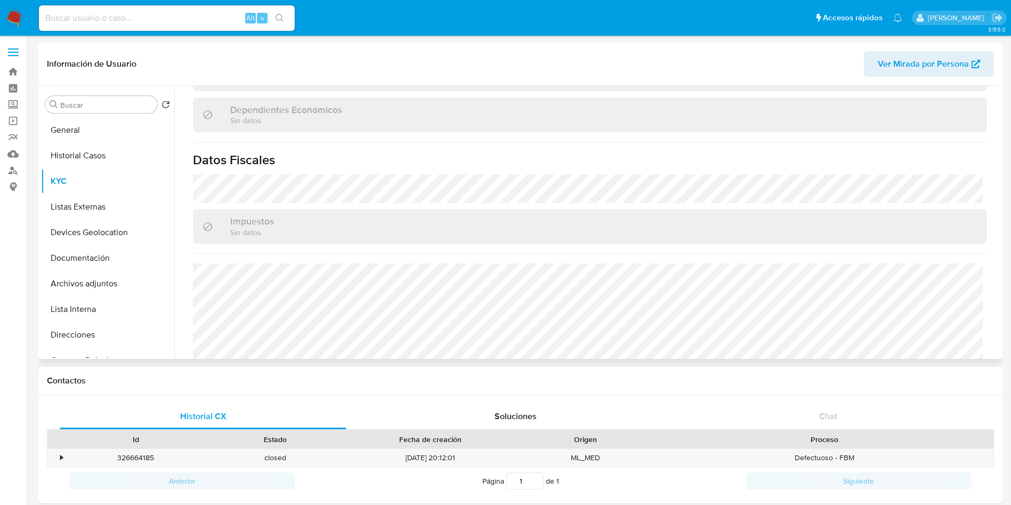
scroll to position [814, 0]
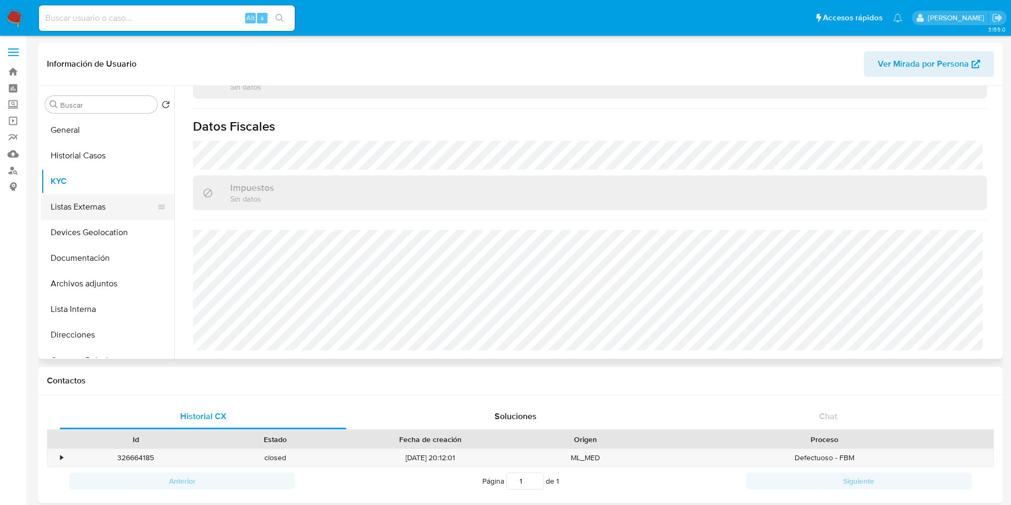
click at [104, 207] on button "Listas Externas" at bounding box center [103, 207] width 125 height 26
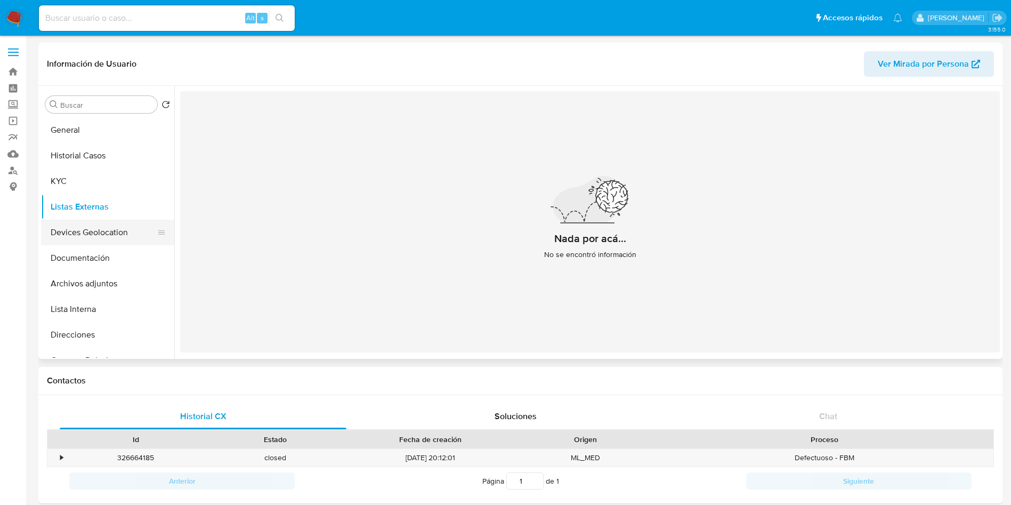
click at [107, 234] on button "Devices Geolocation" at bounding box center [103, 233] width 125 height 26
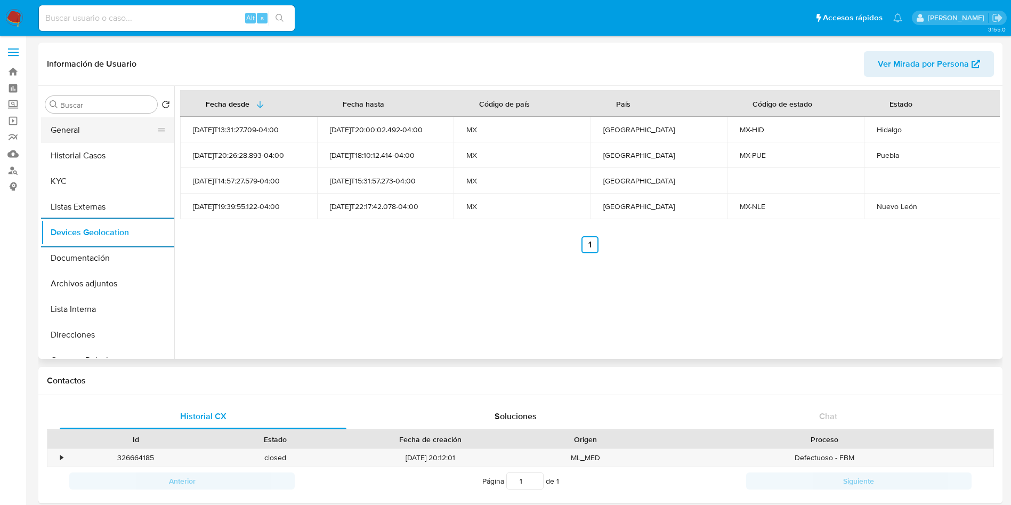
click at [88, 140] on button "General" at bounding box center [103, 130] width 125 height 26
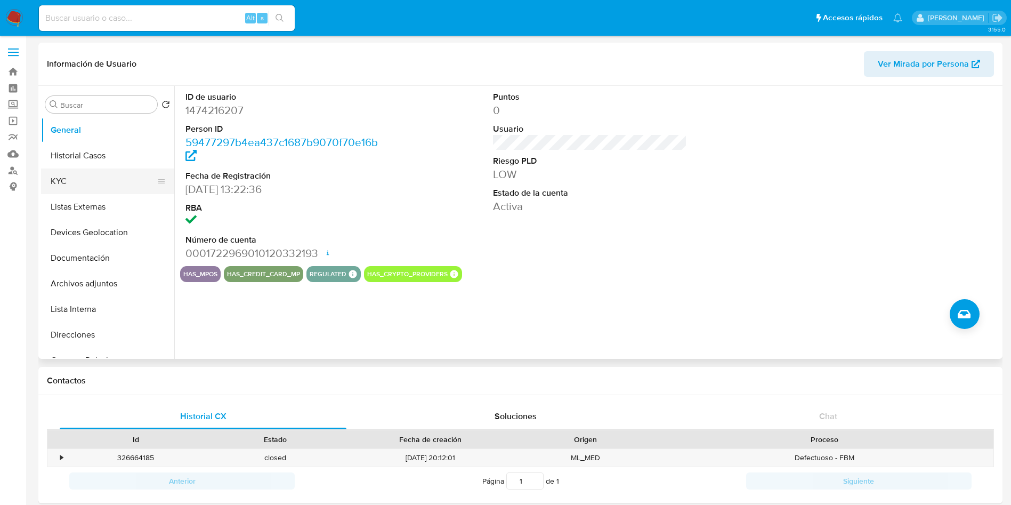
click at [56, 181] on button "KYC" at bounding box center [103, 181] width 125 height 26
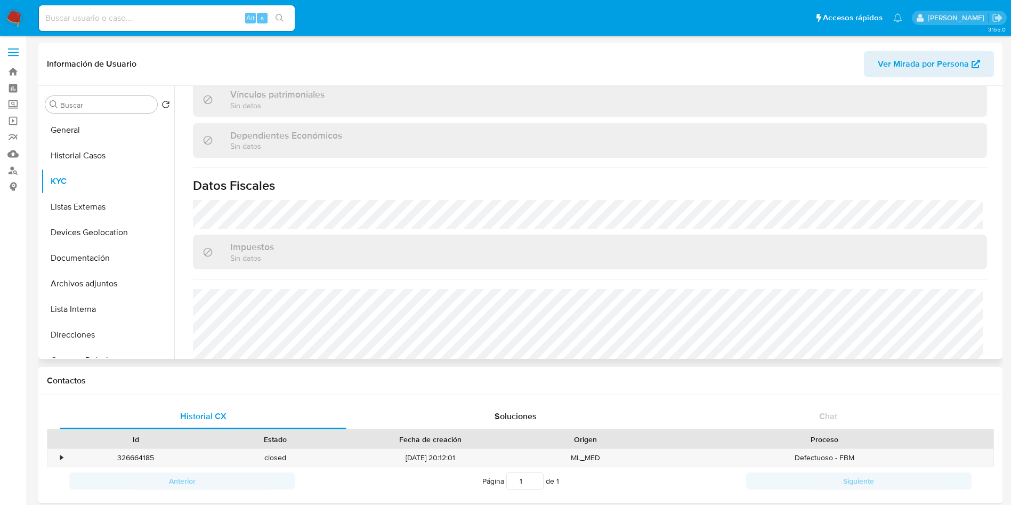
scroll to position [659, 0]
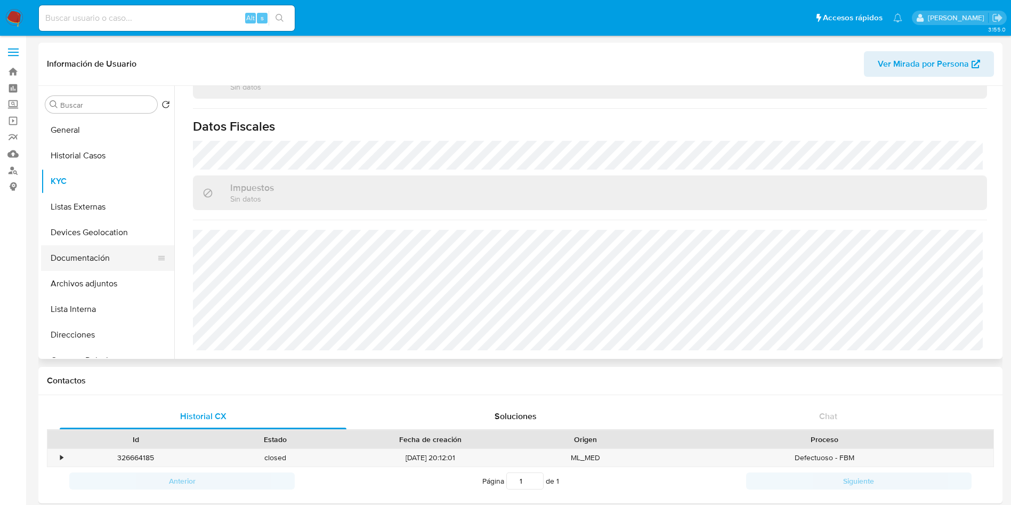
click at [106, 260] on button "Documentación" at bounding box center [103, 258] width 125 height 26
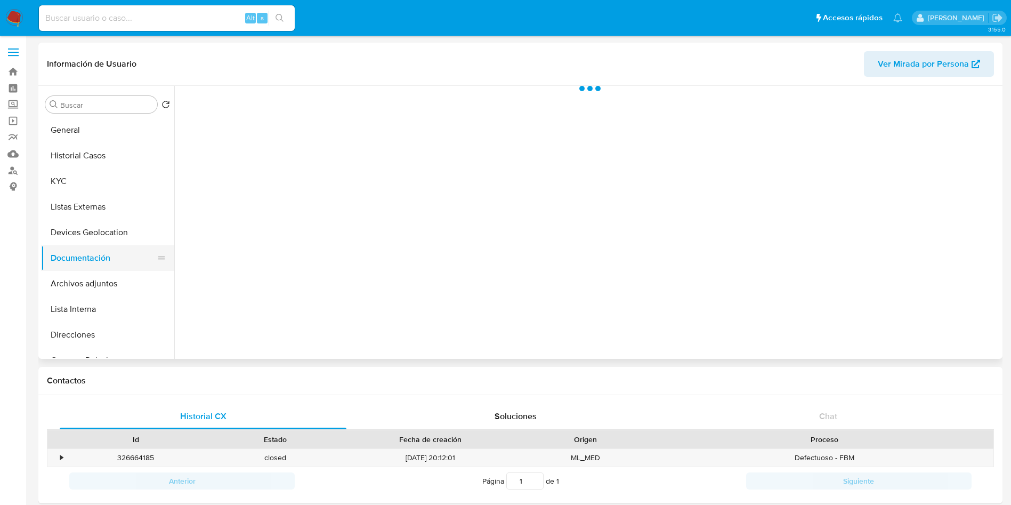
scroll to position [0, 0]
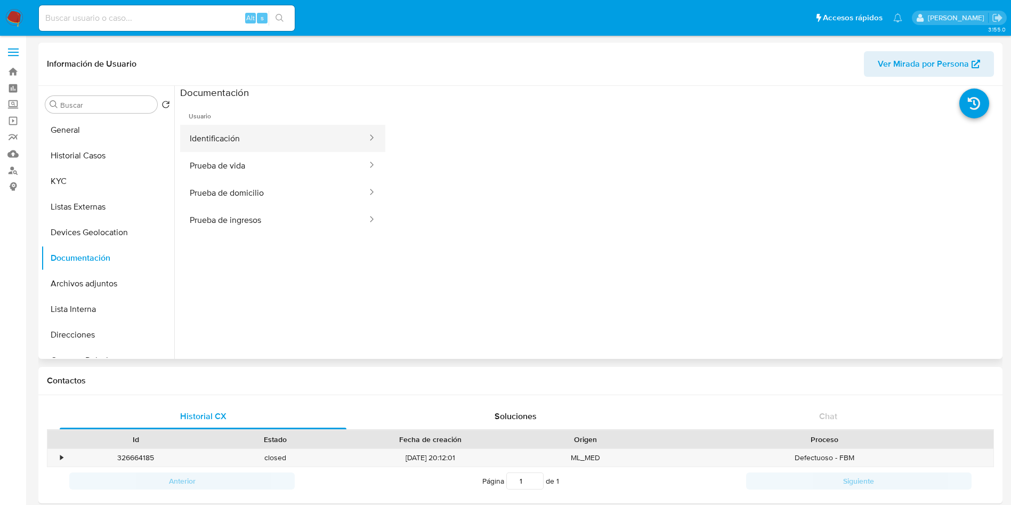
click at [280, 137] on button "Identificación" at bounding box center [274, 138] width 188 height 27
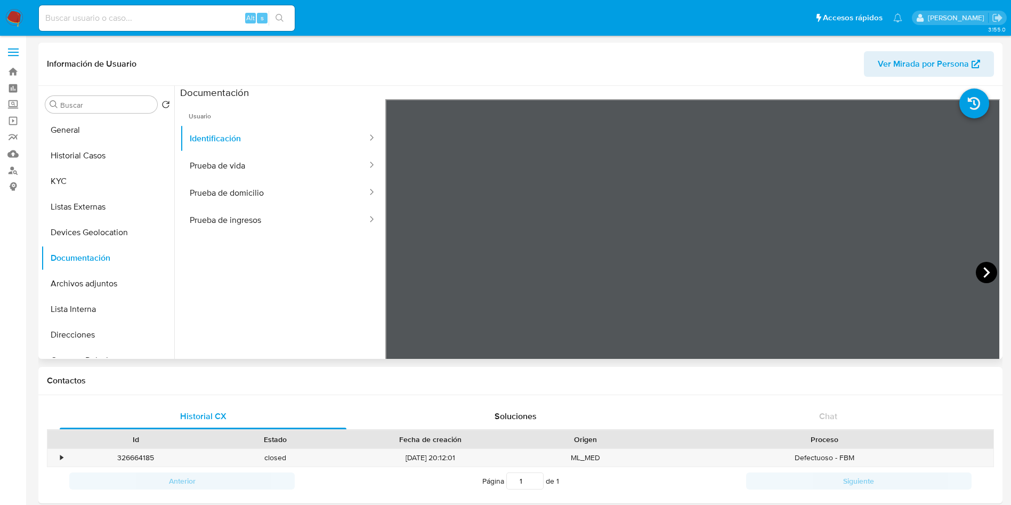
click at [983, 270] on icon at bounding box center [986, 272] width 6 height 11
click at [290, 166] on button "Prueba de vida" at bounding box center [274, 165] width 188 height 27
click at [261, 193] on button "Prueba de domicilio" at bounding box center [274, 192] width 188 height 27
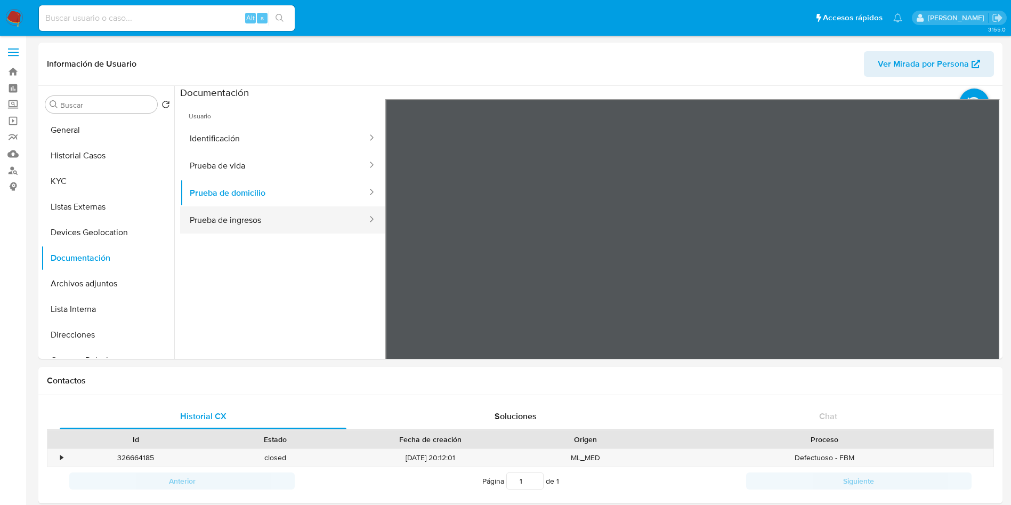
click at [303, 214] on button "Prueba de ingresos" at bounding box center [274, 219] width 188 height 27
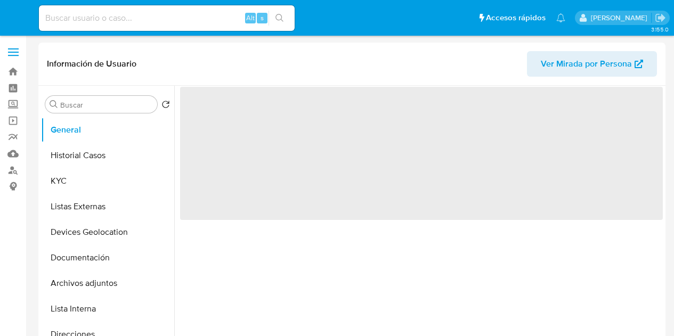
select select "10"
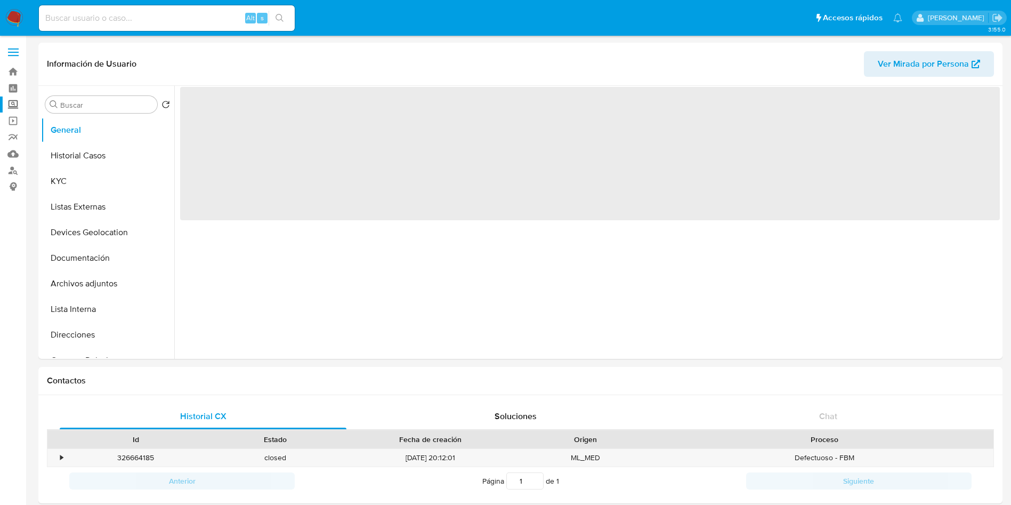
click at [7, 101] on label "Screening" at bounding box center [63, 104] width 127 height 17
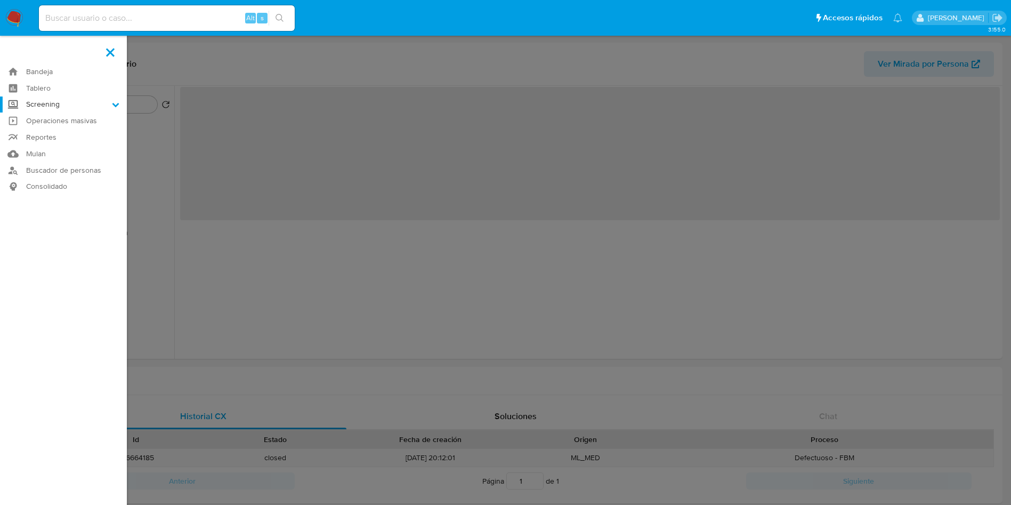
click at [0, 0] on input "Screening" at bounding box center [0, 0] width 0 height 0
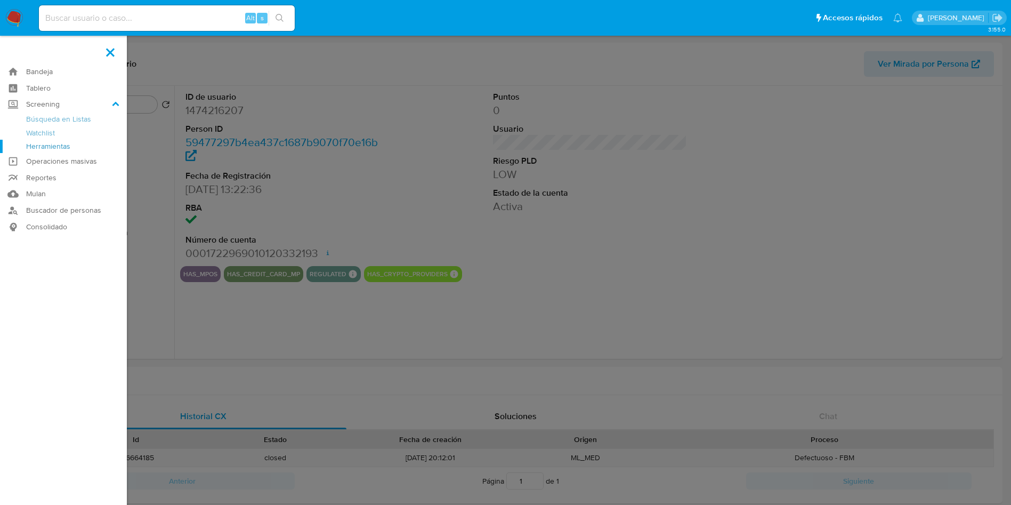
select select "10"
click at [39, 147] on link "Herramientas" at bounding box center [63, 146] width 127 height 13
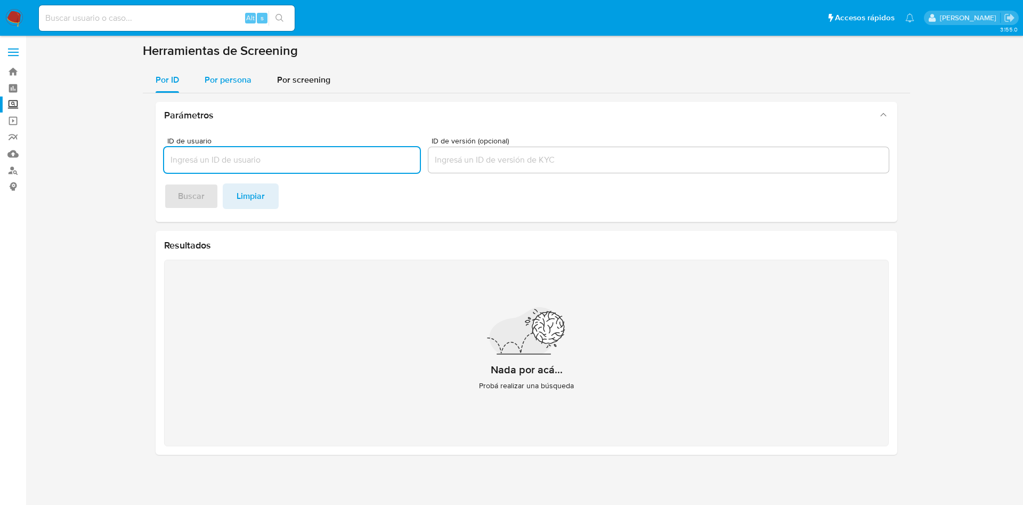
click at [227, 72] on div "Por persona" at bounding box center [228, 80] width 47 height 26
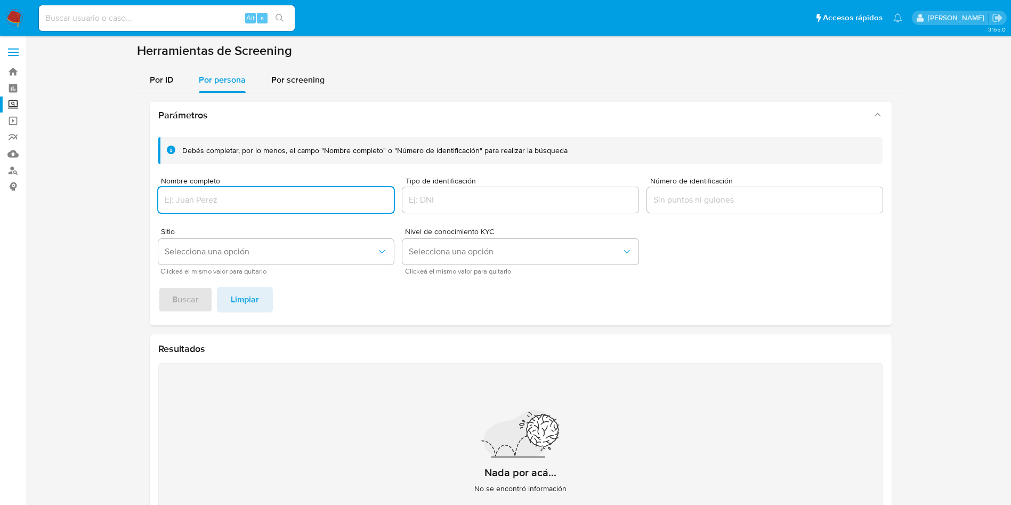
click at [273, 195] on input "Nombre completo" at bounding box center [276, 200] width 236 height 14
click at [158, 287] on button "Buscar" at bounding box center [185, 300] width 54 height 26
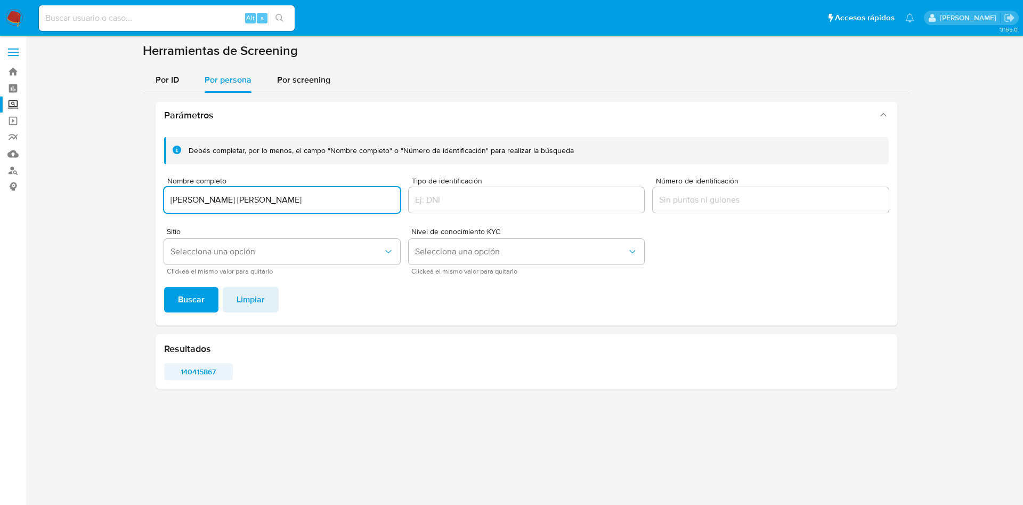
type input "[PERSON_NAME] [PERSON_NAME]"
click at [210, 375] on span "140415867" at bounding box center [199, 371] width 54 height 15
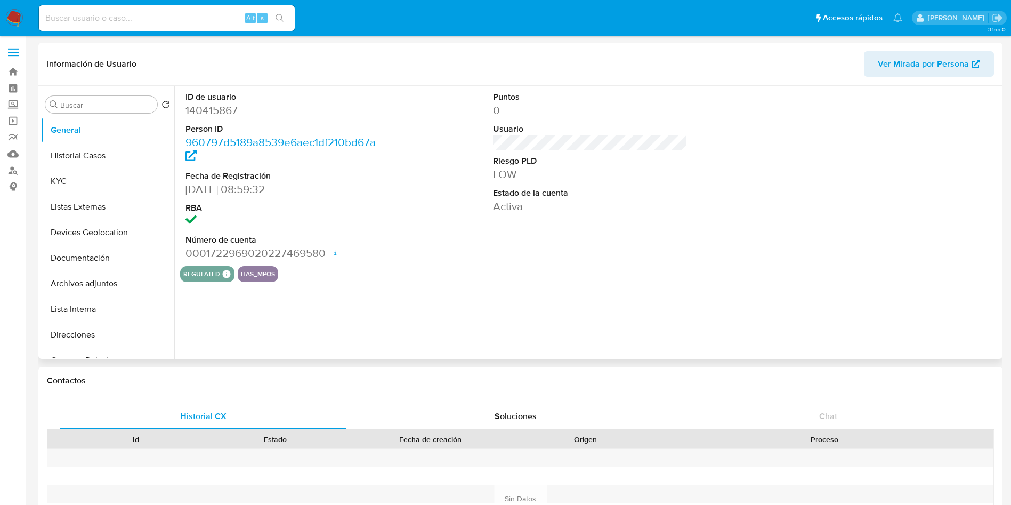
select select "10"
click at [108, 153] on button "Historial Casos" at bounding box center [103, 156] width 125 height 26
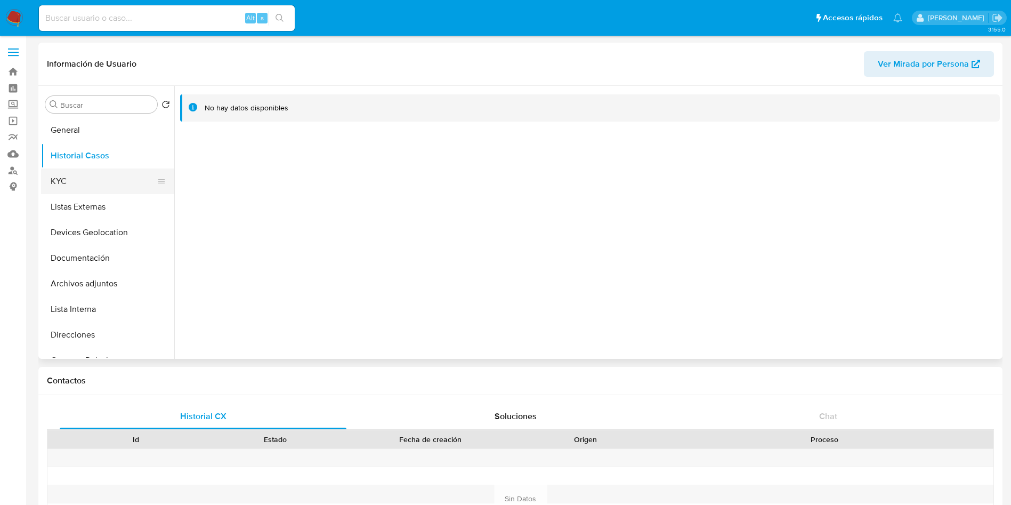
click at [68, 185] on button "KYC" at bounding box center [103, 181] width 125 height 26
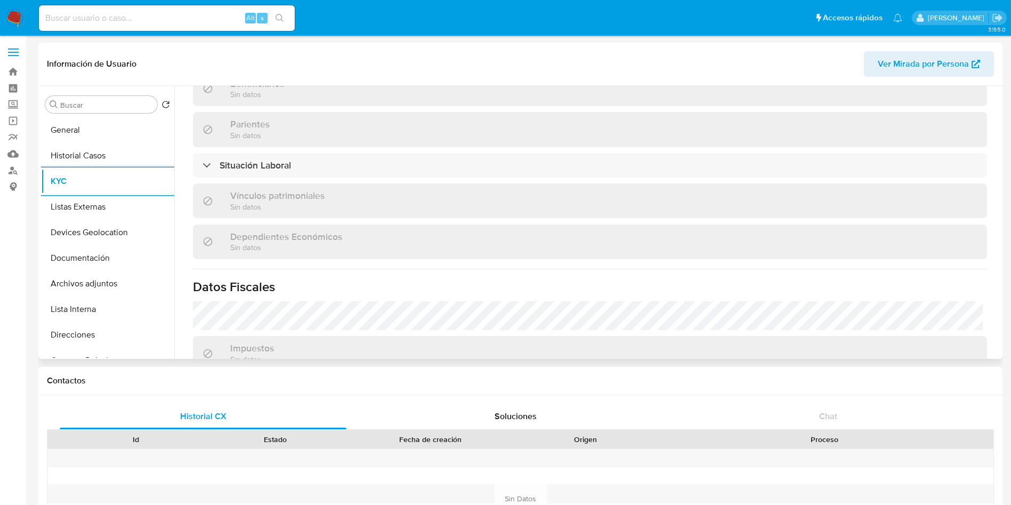
scroll to position [559, 0]
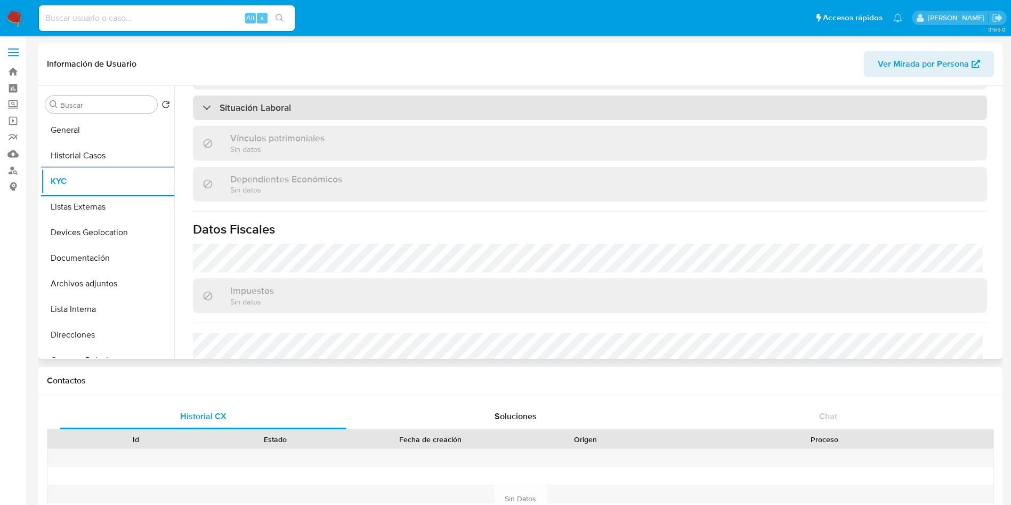
click at [425, 95] on div "Situación Laboral" at bounding box center [590, 107] width 794 height 25
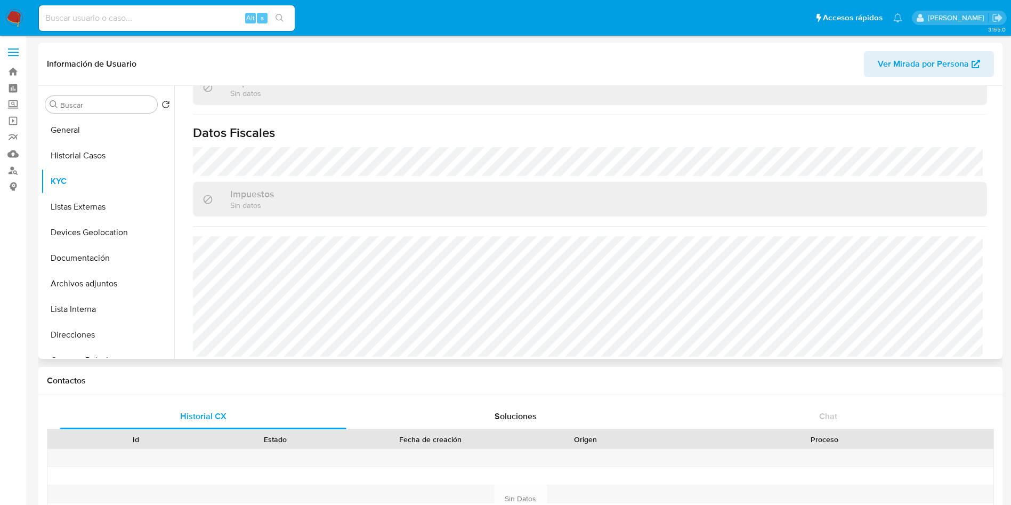
scroll to position [814, 0]
click at [87, 208] on button "Listas Externas" at bounding box center [103, 207] width 125 height 26
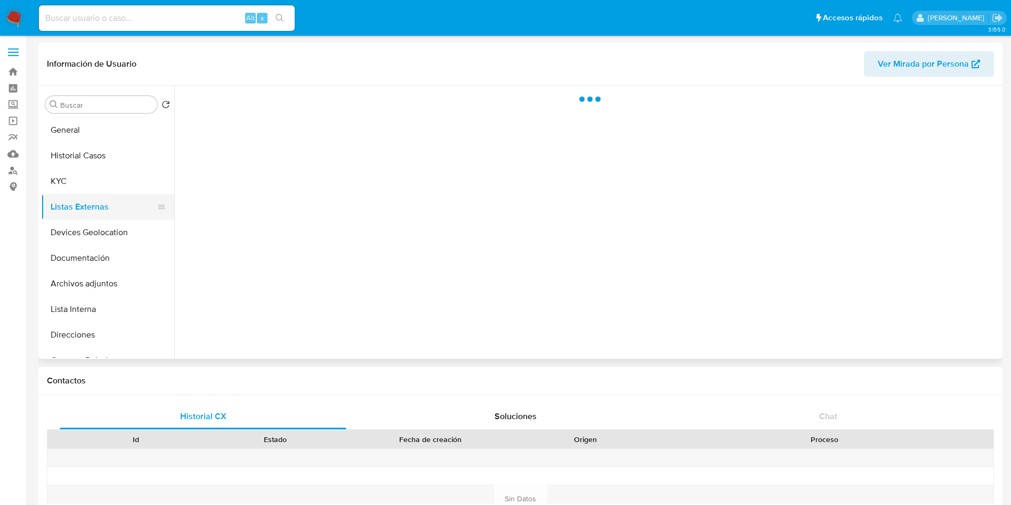
click at [87, 208] on button "Listas Externas" at bounding box center [103, 207] width 125 height 26
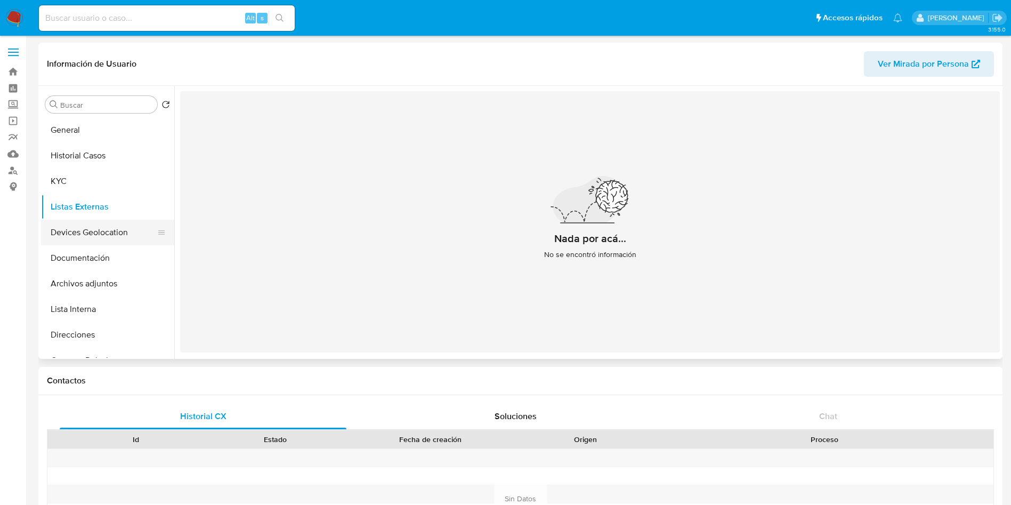
click at [119, 227] on button "Devices Geolocation" at bounding box center [103, 233] width 125 height 26
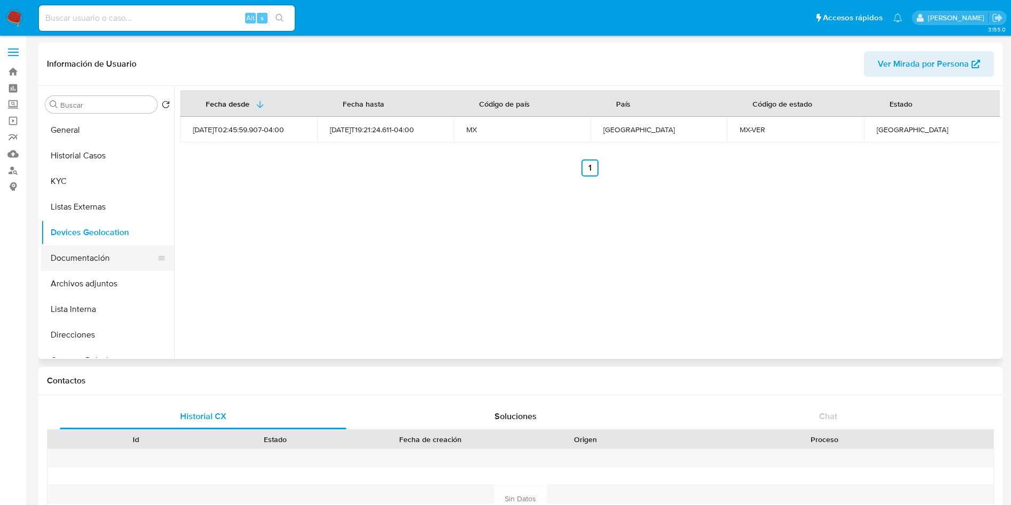
click at [98, 262] on button "Documentación" at bounding box center [103, 258] width 125 height 26
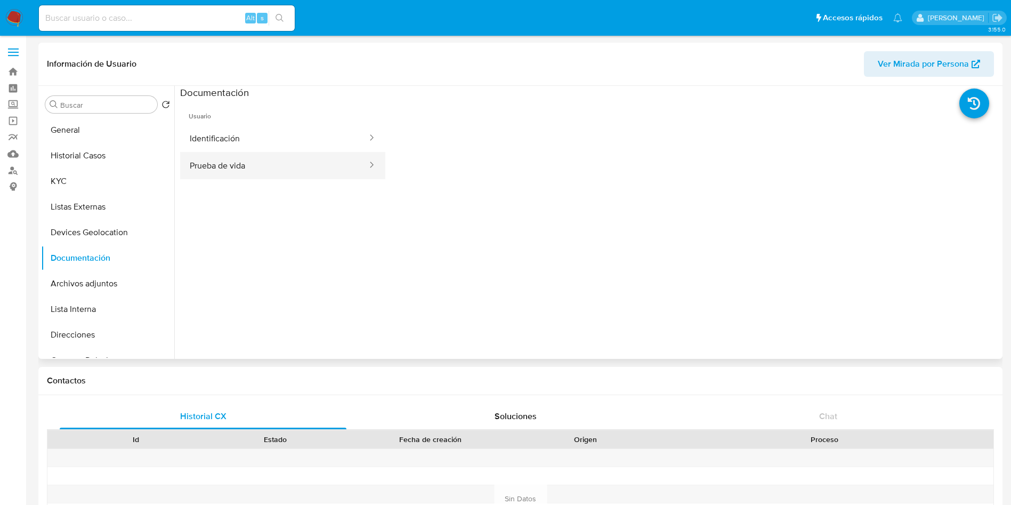
click at [360, 159] on div at bounding box center [368, 165] width 17 height 12
click at [325, 165] on button "Prueba de vida" at bounding box center [274, 165] width 188 height 27
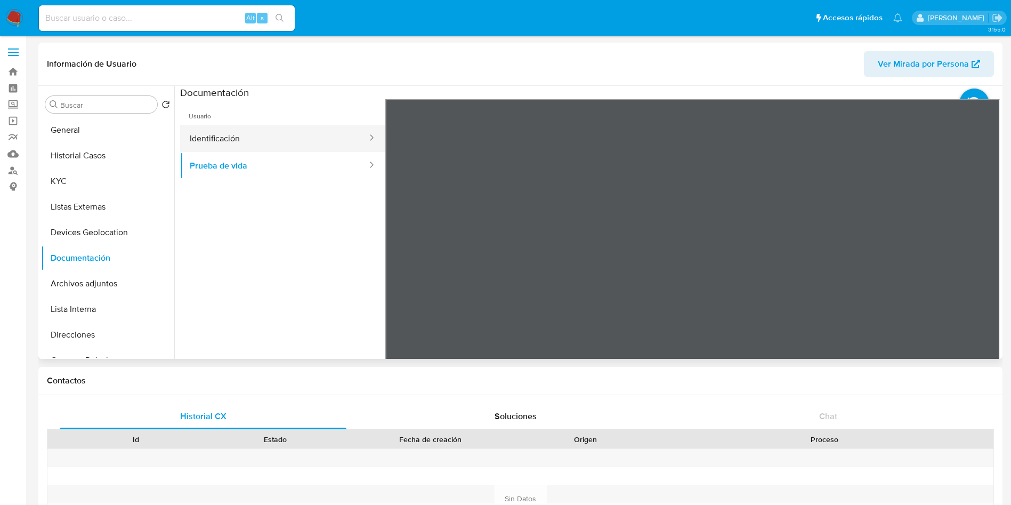
click at [269, 141] on button "Identificación" at bounding box center [274, 138] width 188 height 27
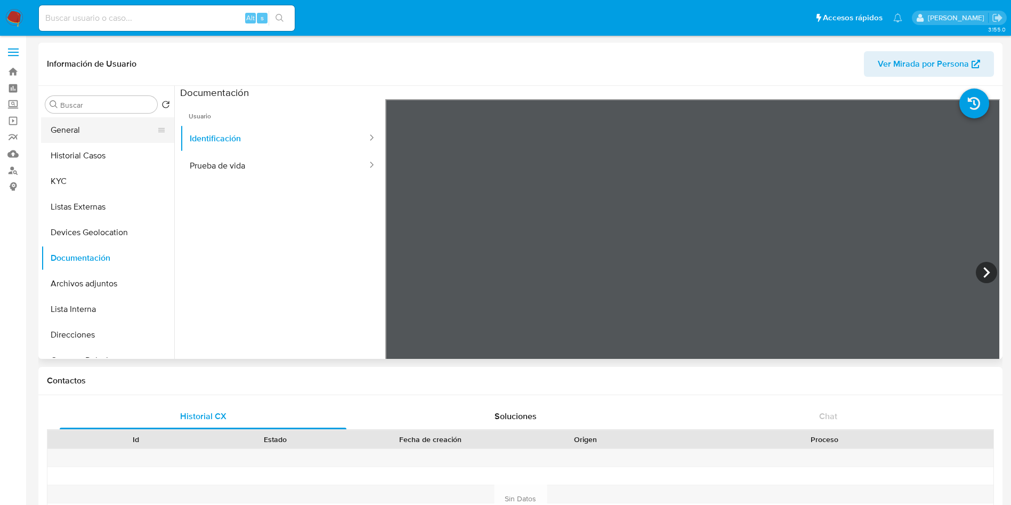
click at [84, 128] on button "General" at bounding box center [103, 130] width 125 height 26
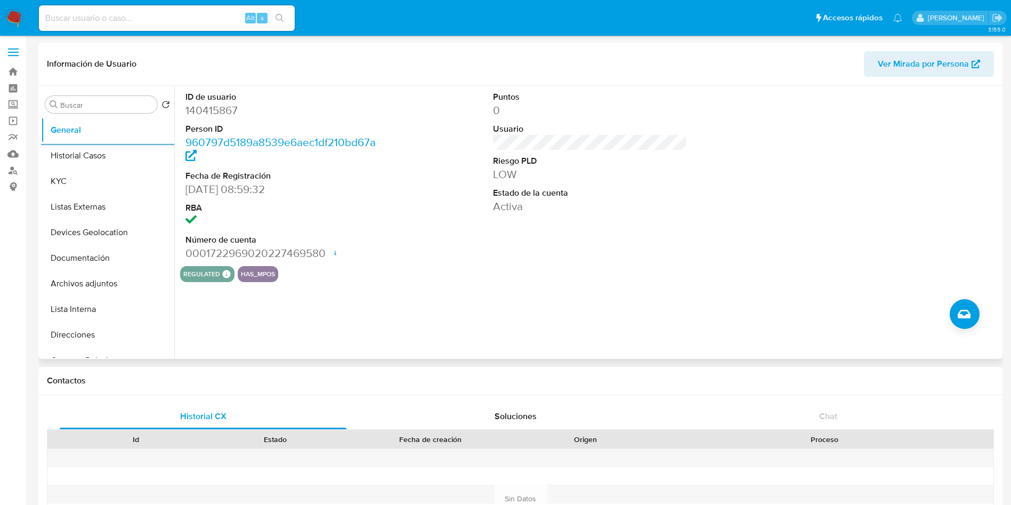
click at [213, 108] on dd "140415867" at bounding box center [282, 110] width 194 height 15
copy dd "140415867"
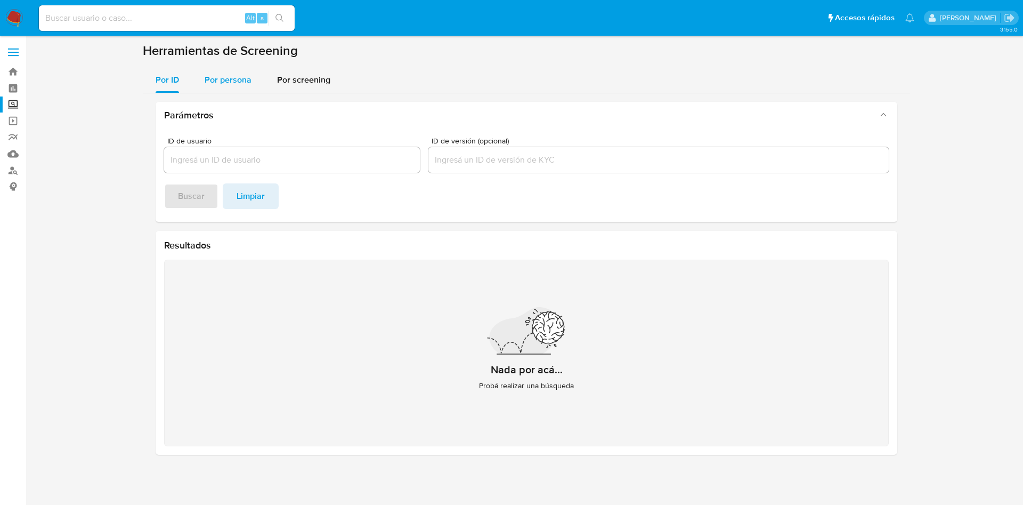
click at [236, 76] on span "Por persona" at bounding box center [228, 80] width 47 height 12
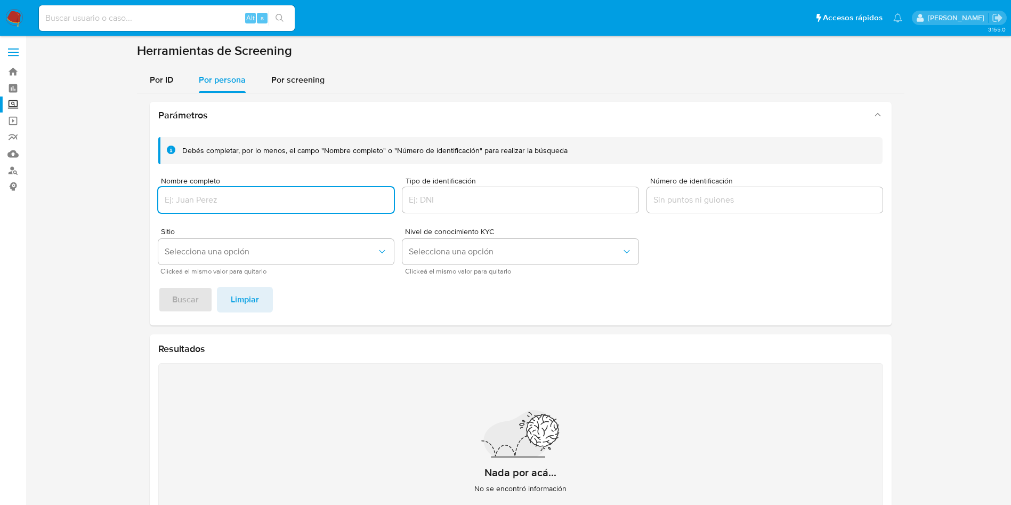
click at [278, 199] on input "Nombre completo" at bounding box center [276, 200] width 236 height 14
type input "JOSE JULIO GABINO MUÑOZ IBAÑEZ"
click at [158, 287] on button "Buscar" at bounding box center [185, 300] width 54 height 26
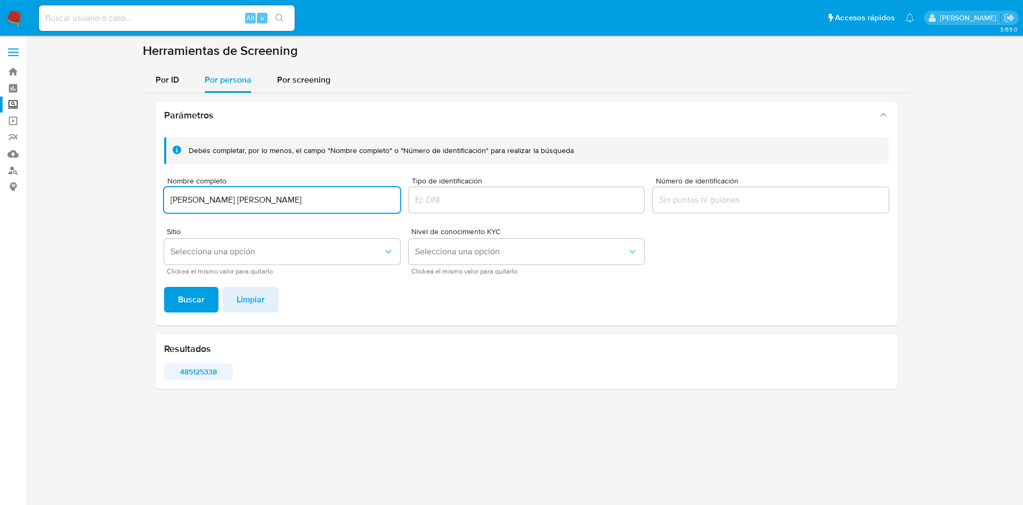
click at [212, 364] on span "485125338" at bounding box center [199, 371] width 54 height 15
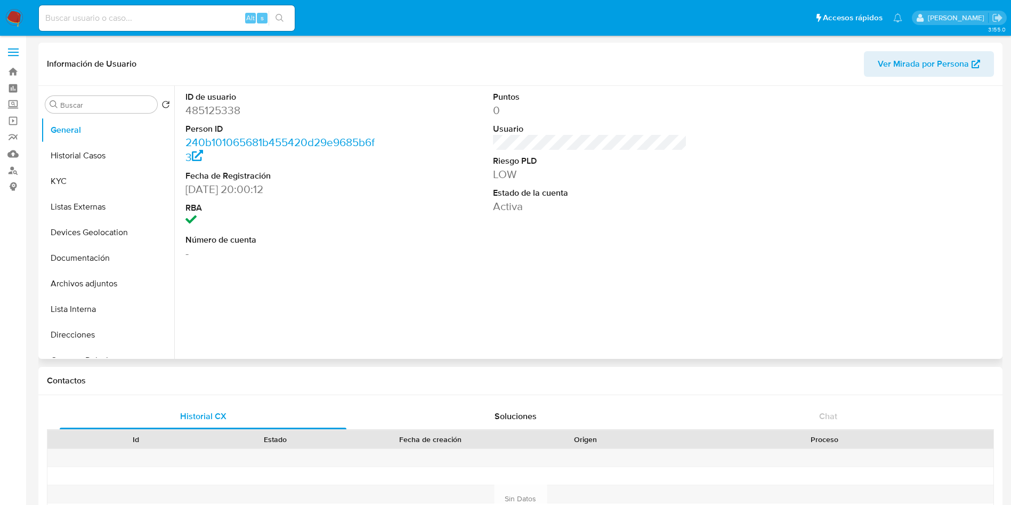
select select "10"
click at [77, 159] on button "Historial Casos" at bounding box center [103, 156] width 125 height 26
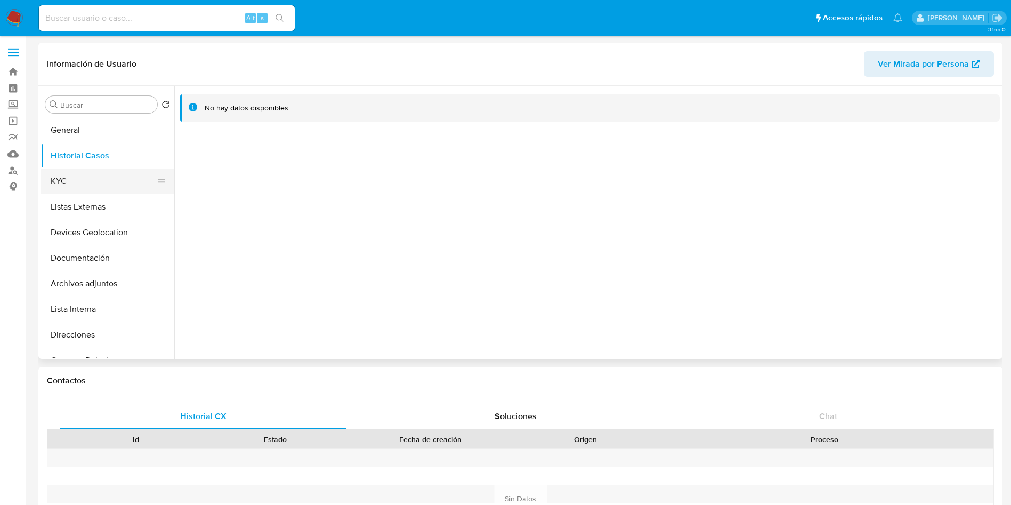
click at [62, 190] on button "KYC" at bounding box center [103, 181] width 125 height 26
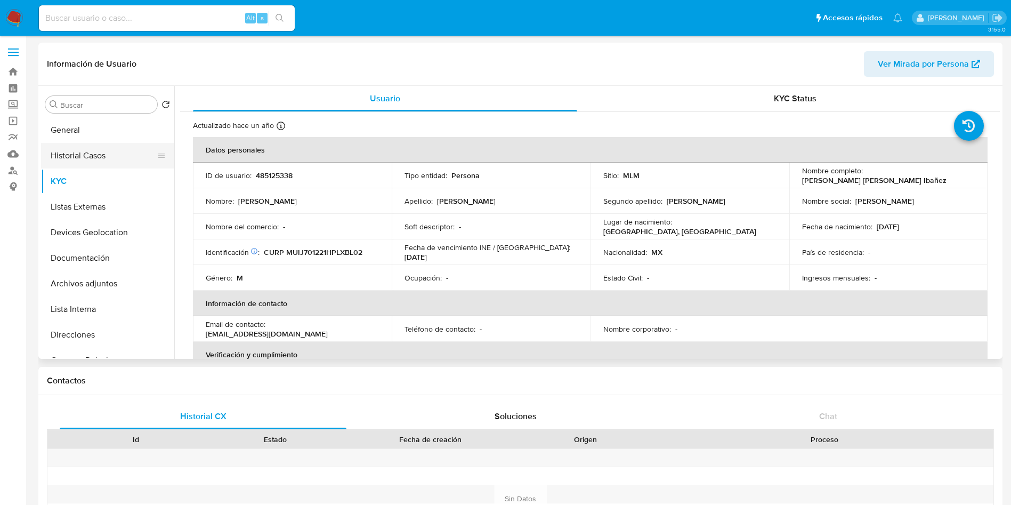
click at [75, 160] on button "Historial Casos" at bounding box center [103, 156] width 125 height 26
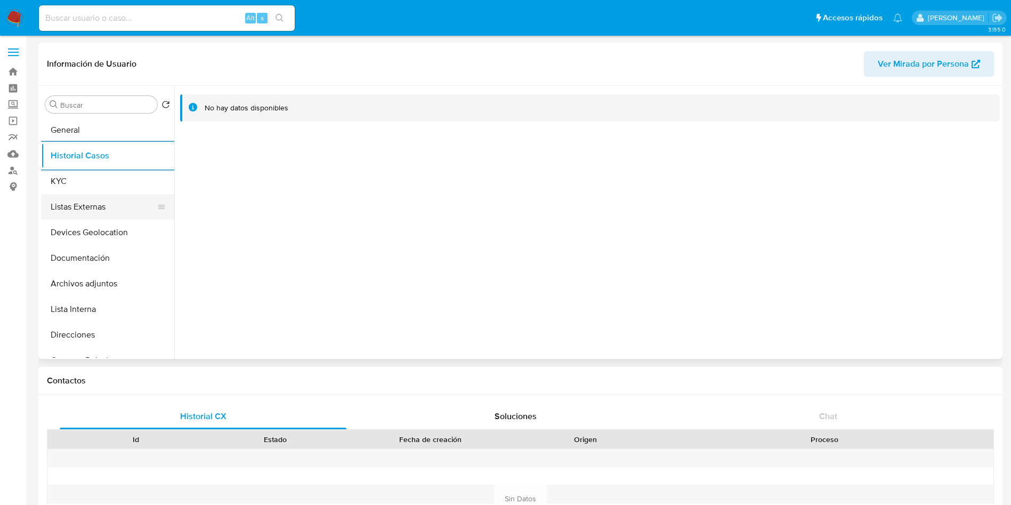
click at [86, 199] on button "Listas Externas" at bounding box center [103, 207] width 125 height 26
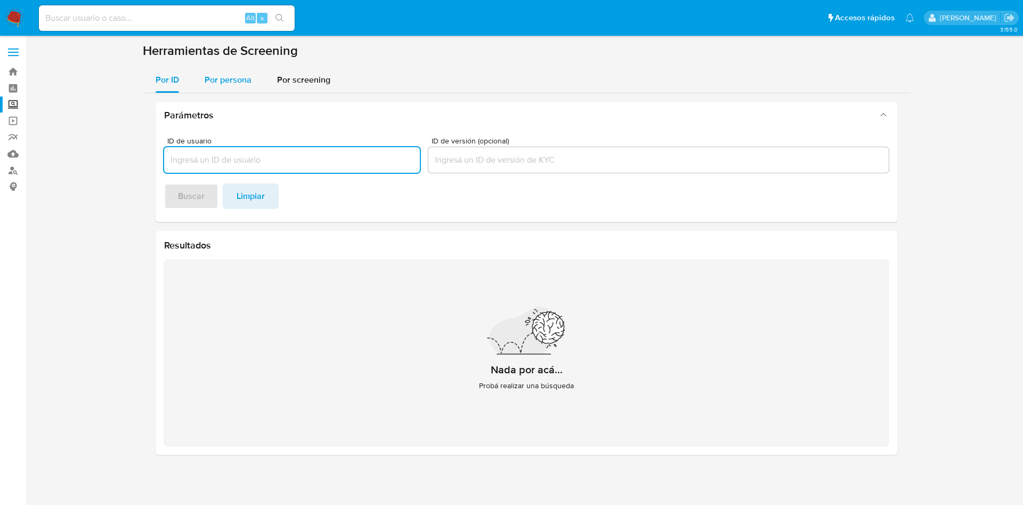
click at [234, 82] on span "Por persona" at bounding box center [228, 80] width 47 height 12
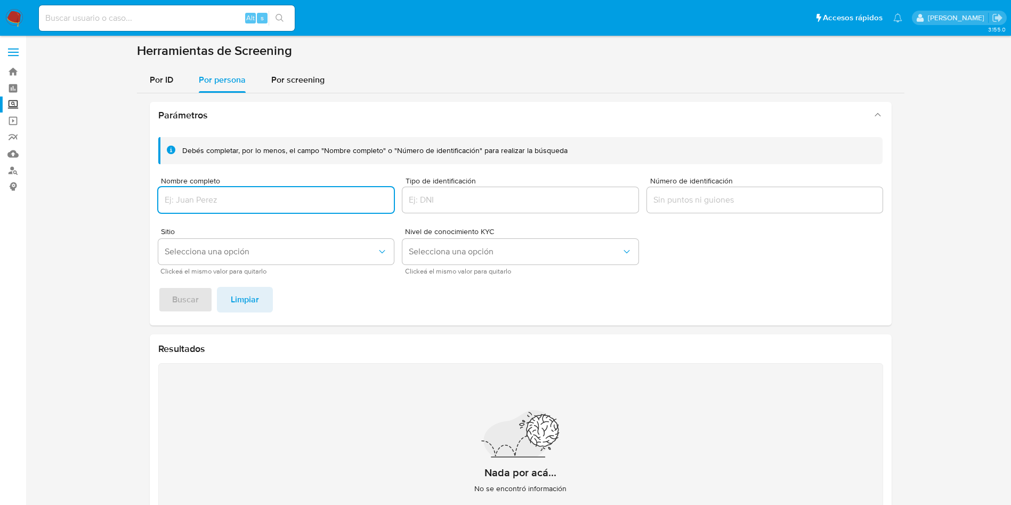
click at [238, 199] on input "Nombre completo" at bounding box center [276, 200] width 236 height 14
type input "[PERSON_NAME] [PERSON_NAME] [PERSON_NAME]"
click at [175, 298] on span "Buscar" at bounding box center [185, 299] width 27 height 23
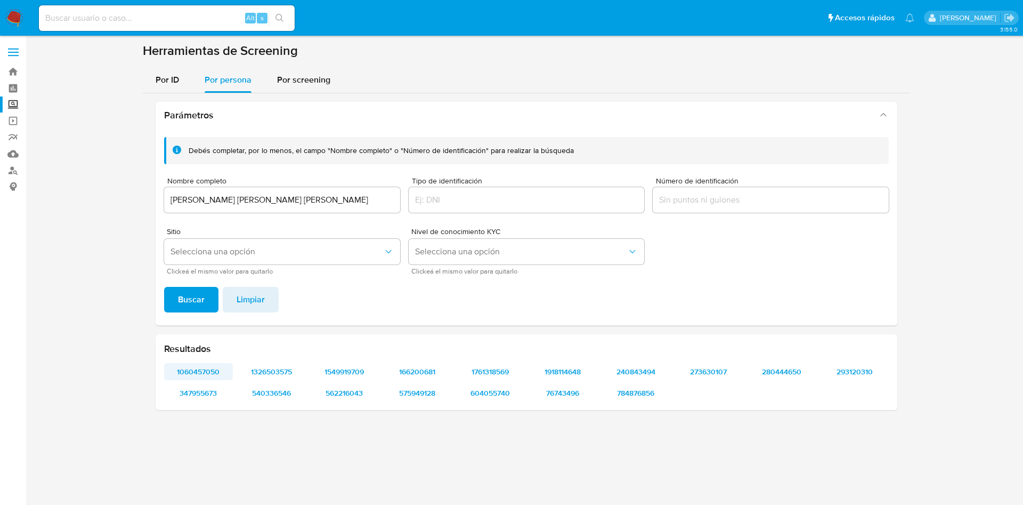
click at [206, 372] on span "1060457050" at bounding box center [199, 371] width 54 height 15
click at [202, 387] on span "347955673" at bounding box center [199, 392] width 54 height 15
click at [192, 395] on span "347955673" at bounding box center [199, 392] width 54 height 15
click at [204, 367] on span "1060457050" at bounding box center [199, 371] width 54 height 15
click at [202, 370] on span "1060457050" at bounding box center [199, 371] width 54 height 15
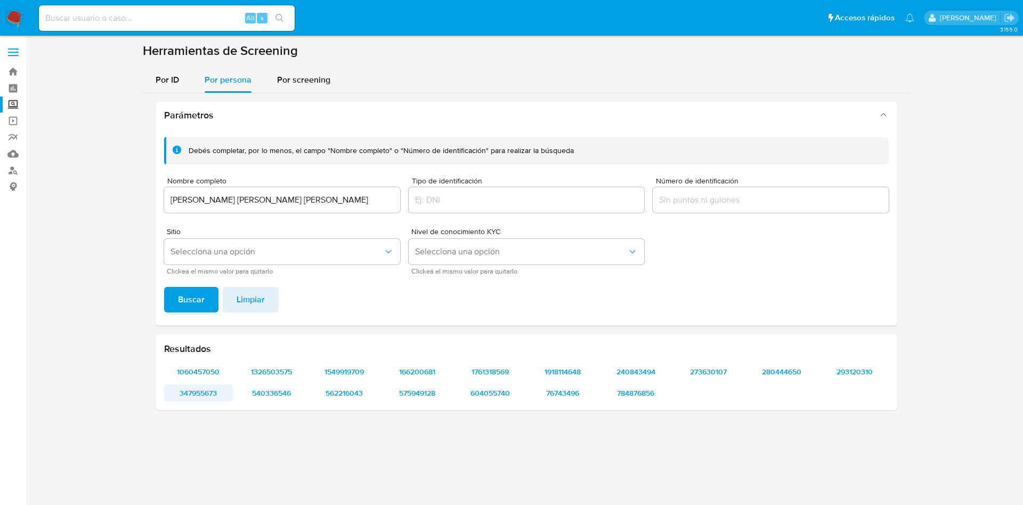
click at [218, 388] on span "347955673" at bounding box center [199, 392] width 54 height 15
click at [271, 372] on span "1326503575" at bounding box center [272, 371] width 54 height 15
click at [333, 370] on span "1549919709" at bounding box center [345, 371] width 54 height 15
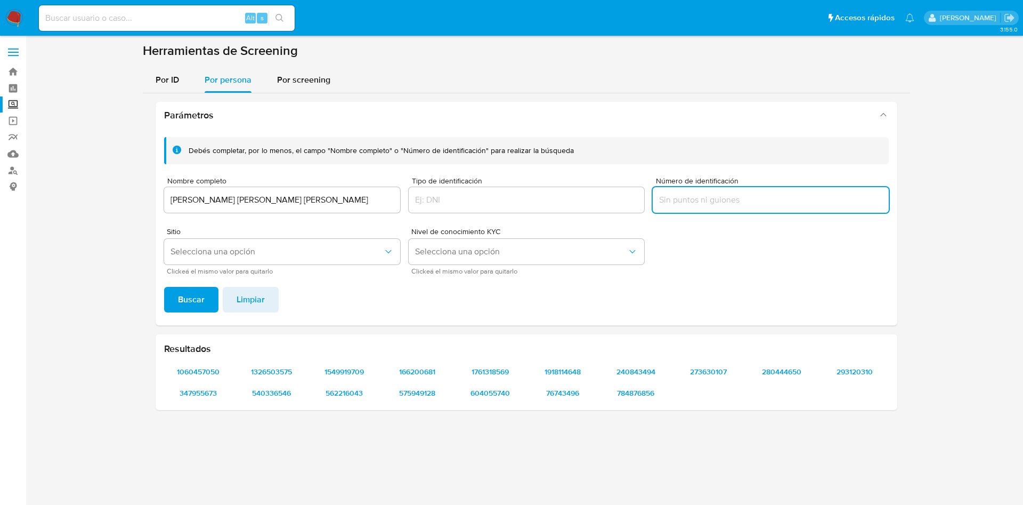
click at [750, 193] on input "Número de identificación" at bounding box center [771, 200] width 236 height 14
click at [767, 205] on input "Número de identificación" at bounding box center [771, 200] width 236 height 14
click at [687, 205] on input "Número de identificación" at bounding box center [771, 200] width 236 height 14
click at [741, 194] on input "Número de identificación" at bounding box center [771, 200] width 236 height 14
paste input "ROGJ960105RV9"
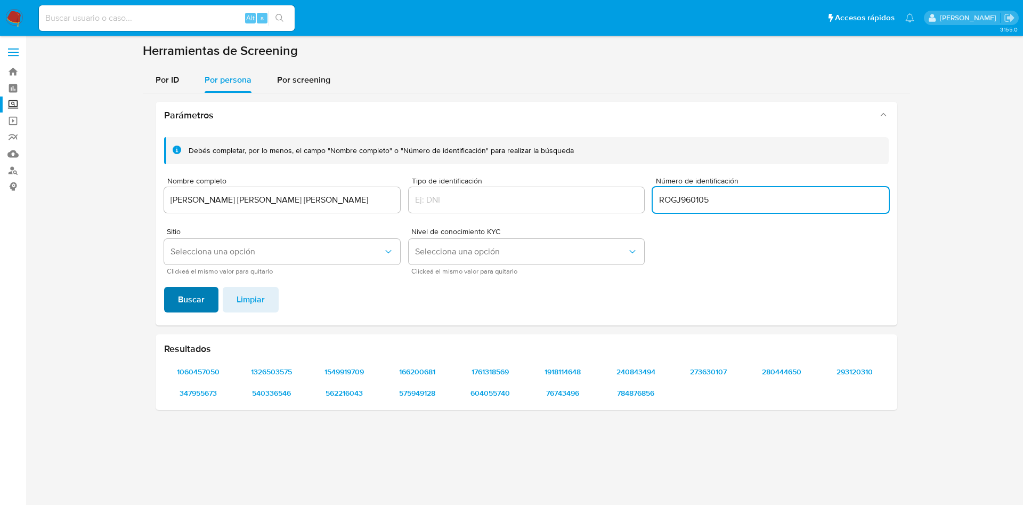
type input "ROGJ960105"
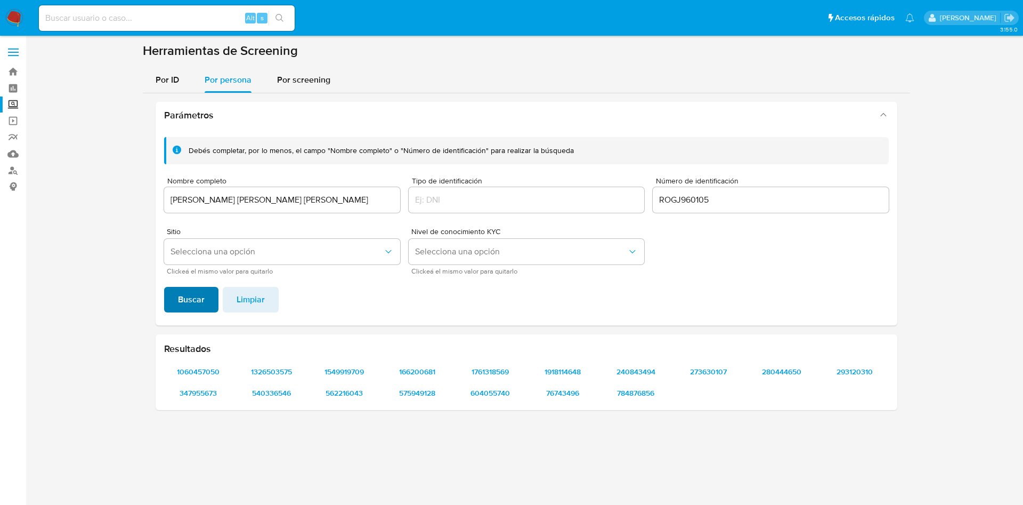
click at [192, 292] on span "Buscar" at bounding box center [191, 299] width 27 height 23
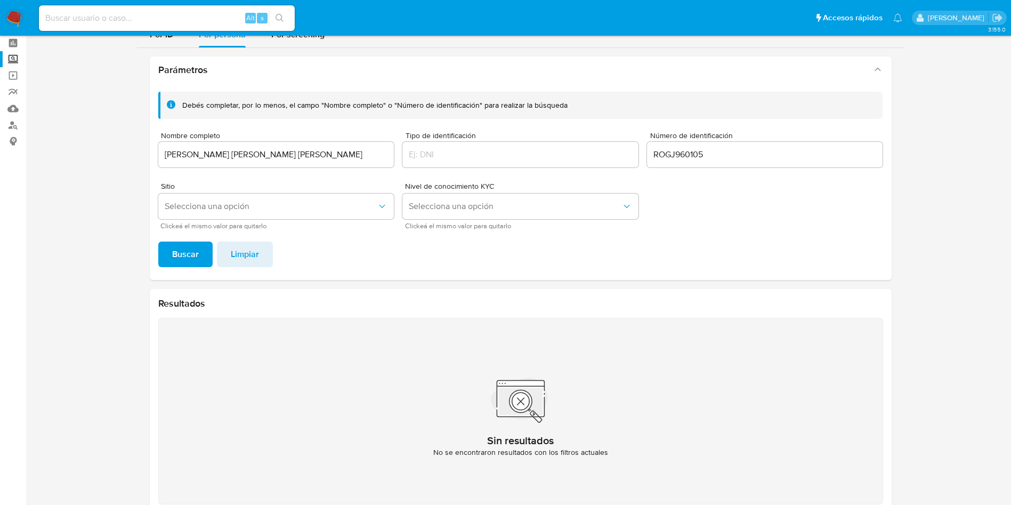
scroll to position [69, 0]
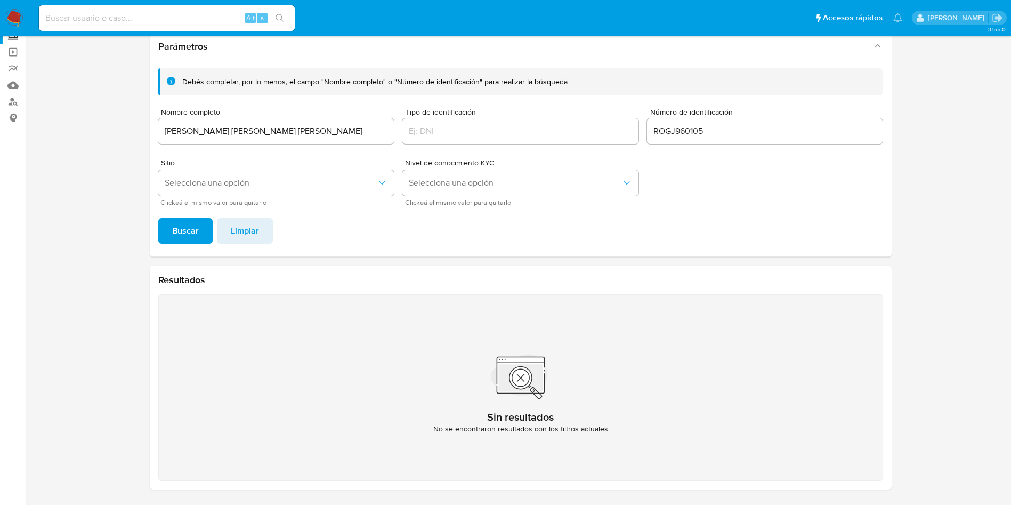
click at [659, 132] on input "ROGJ960105" at bounding box center [765, 131] width 236 height 14
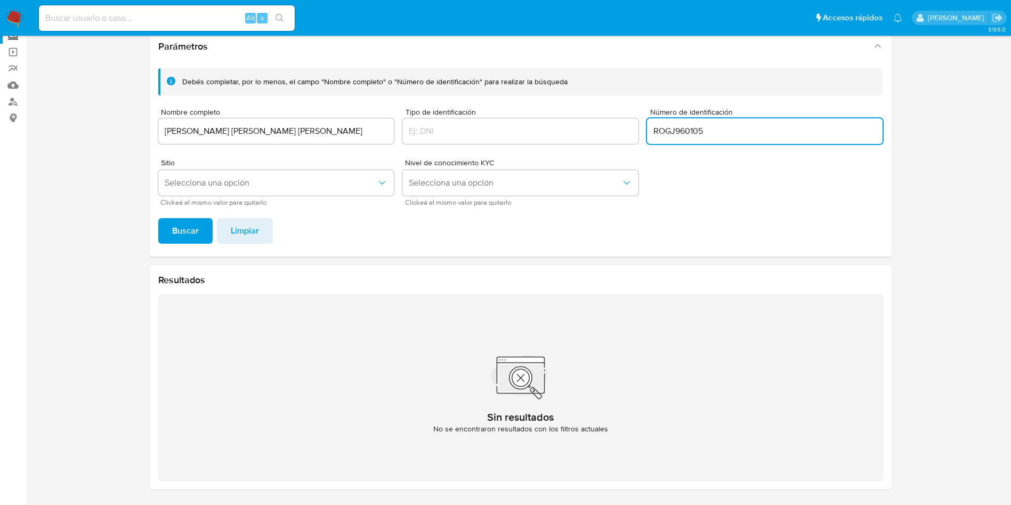
click at [659, 132] on input "ROGJ960105" at bounding box center [765, 131] width 236 height 14
click at [185, 237] on span "Buscar" at bounding box center [185, 230] width 27 height 23
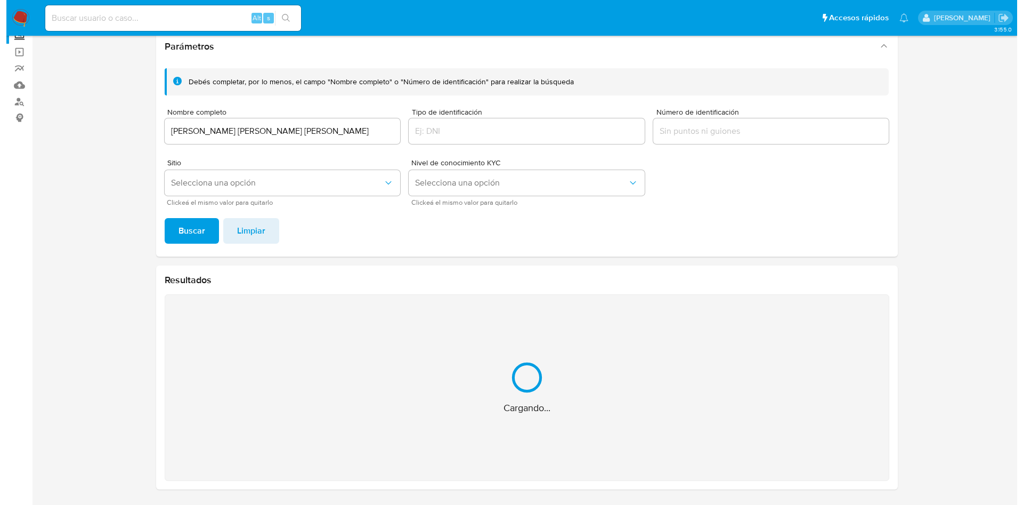
scroll to position [0, 0]
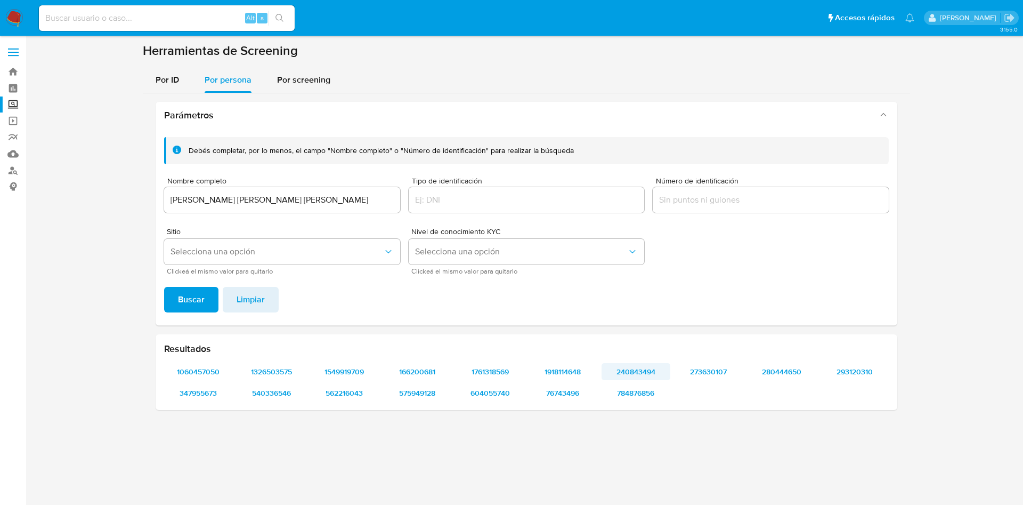
click at [634, 365] on span "240843494" at bounding box center [636, 371] width 54 height 15
click at [850, 368] on span "293120310" at bounding box center [855, 371] width 54 height 15
click at [321, 392] on span "562216043" at bounding box center [345, 392] width 54 height 15
click at [649, 391] on span "784876856" at bounding box center [636, 392] width 54 height 15
